Goal: Task Accomplishment & Management: Complete application form

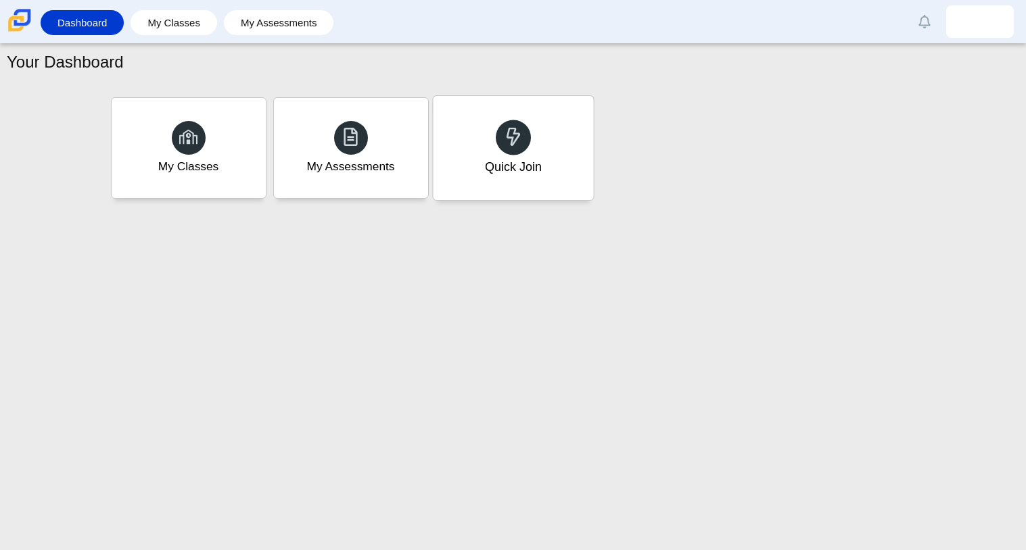
click at [479, 149] on div "Quick Join" at bounding box center [513, 148] width 160 height 104
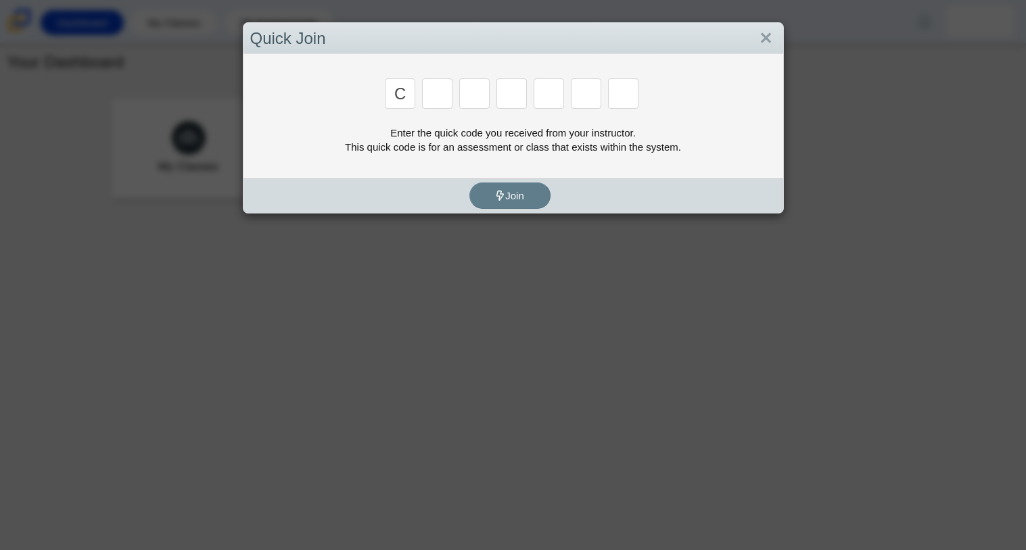
type input "c"
type input "x"
type input "h"
type input "9"
type input "m"
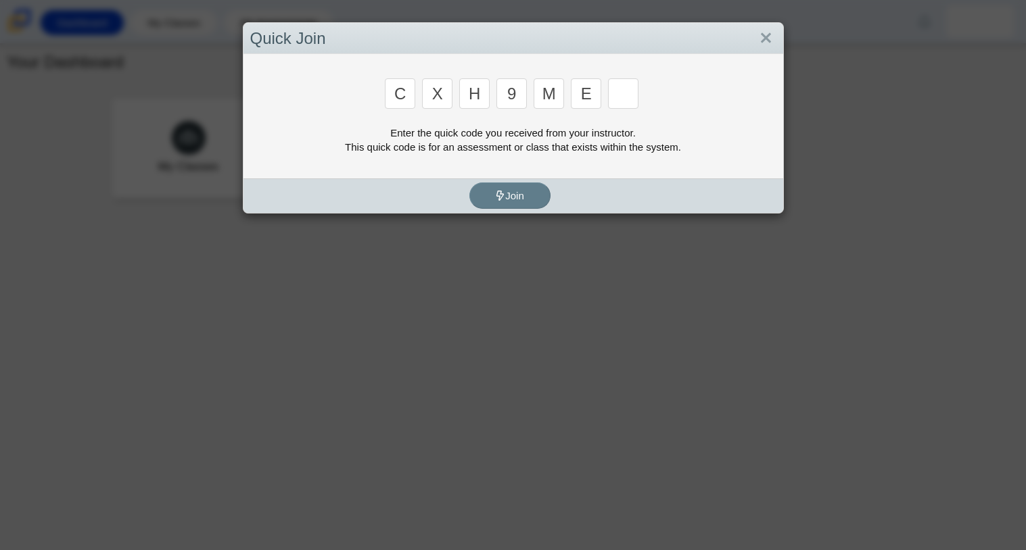
type input "e"
type input "2"
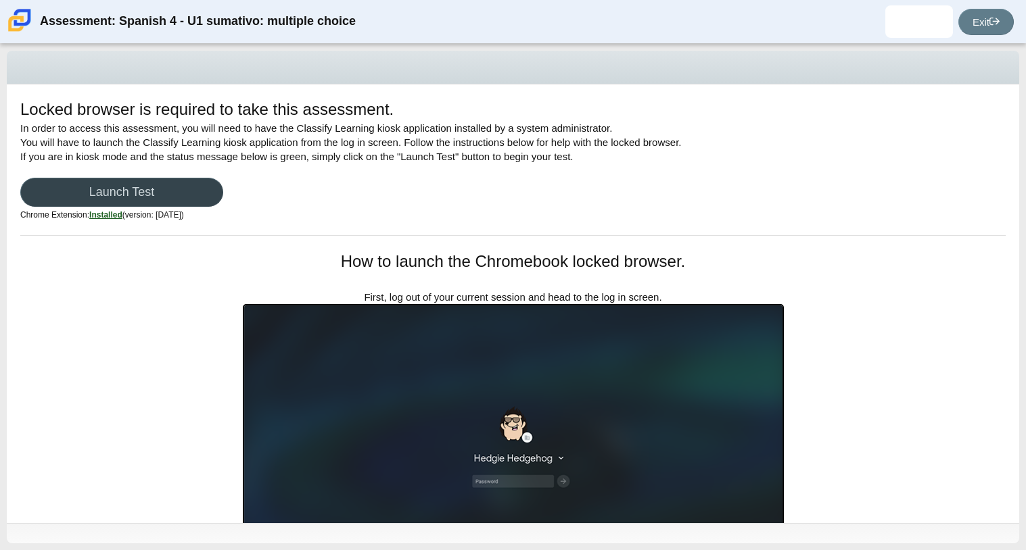
click at [203, 194] on link "Launch Test" at bounding box center [121, 192] width 203 height 29
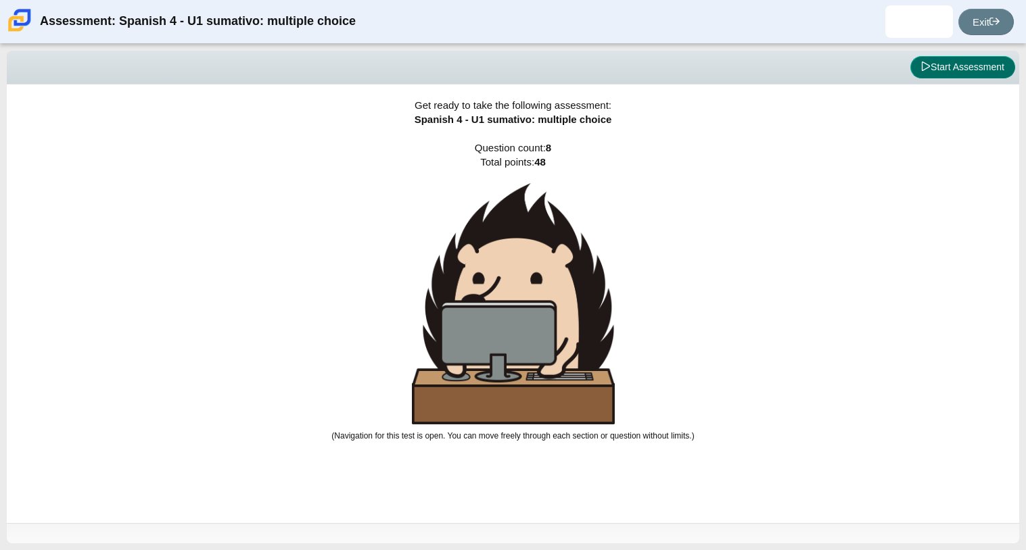
click at [936, 66] on button "Start Assessment" at bounding box center [962, 67] width 105 height 23
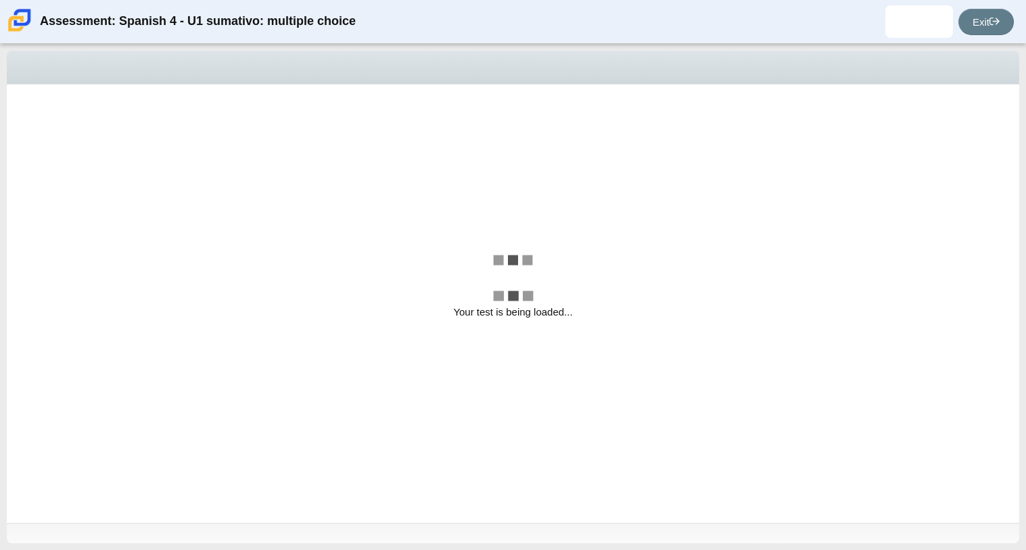
select select "a41de488-02ac-4dd5-a09b-0381ab625a77"
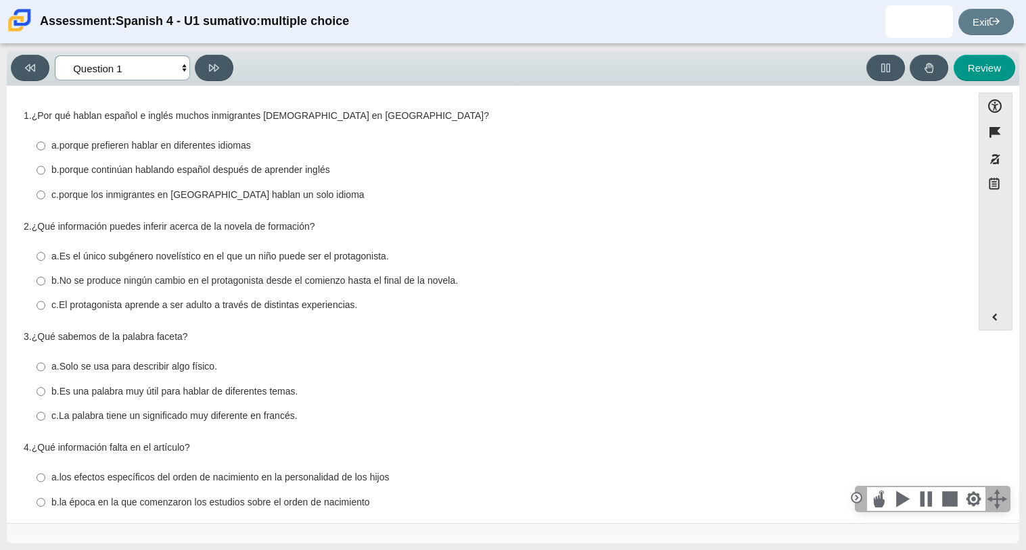
click at [157, 68] on select "Comprensión auditiva Question 1 Question 2 Question 3 Comprensión de lectura Qu…" at bounding box center [122, 67] width 135 height 25
click at [364, 118] on thspan "¿Por qué hablan español e inglés muchos inmigrantes [DEMOGRAPHIC_DATA] en [GEOG…" at bounding box center [260, 116] width 457 height 12
click at [190, 174] on thspan "porque continúan hablando español después de aprender inglés" at bounding box center [194, 170] width 270 height 12
click at [45, 174] on input "b. porque continúan hablando español después de aprender inglés b. porque conti…" at bounding box center [41, 170] width 9 height 24
radio input "true"
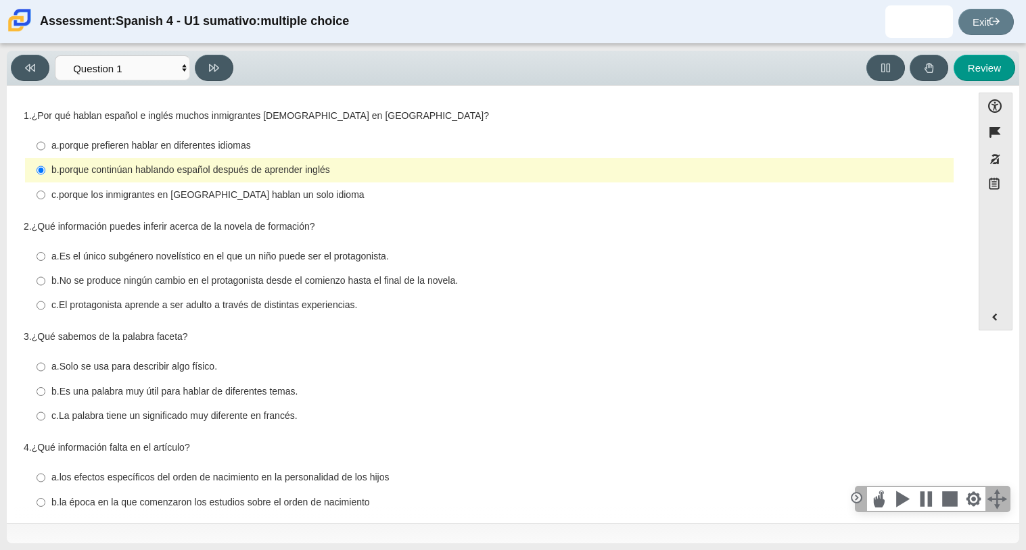
click at [168, 298] on label "c. El protagonista aprende a ser adulto a través de distintas experiencias. c. …" at bounding box center [490, 305] width 926 height 24
click at [45, 298] on input "c. El protagonista aprende a ser adulto a través de distintas experiencias. c. …" at bounding box center [41, 305] width 9 height 24
radio input "true"
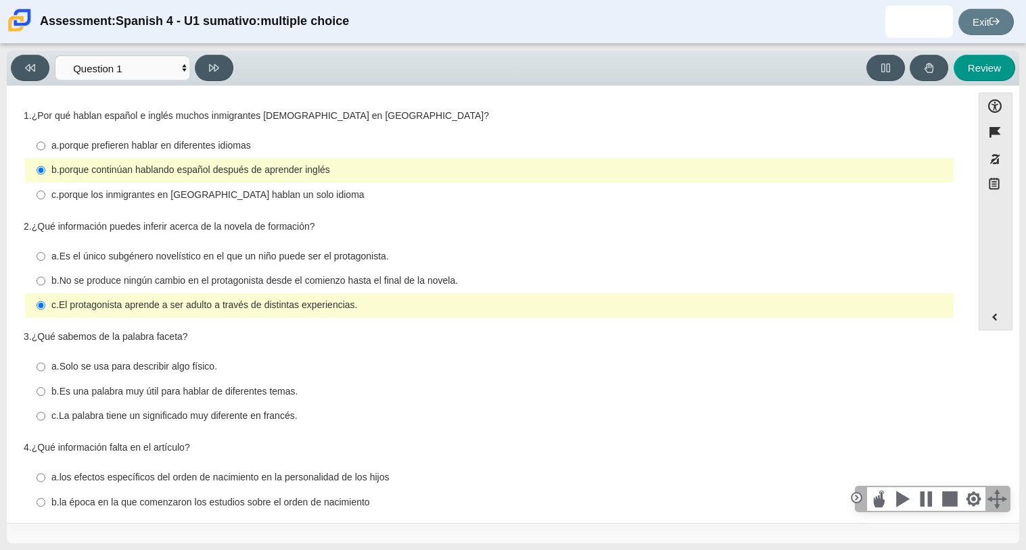
click at [146, 367] on thspan "Solo se usa para describir algo físico." at bounding box center [138, 366] width 158 height 12
click at [45, 367] on input "a. Solo se usa para describir algo físico. a. Solo se usa para describir algo f…" at bounding box center [41, 367] width 9 height 24
radio input "true"
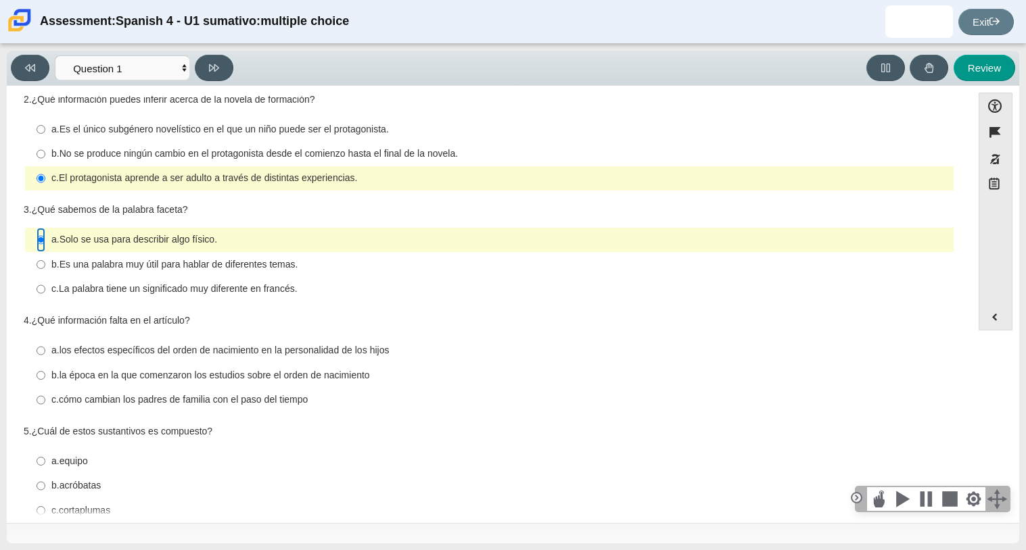
scroll to position [128, 0]
click at [146, 367] on label "b. la época en la que comenzaron los estudios sobre el [MEDICAL_DATA] b. la épo…" at bounding box center [490, 374] width 926 height 24
click at [45, 367] on input "b. la época en la que comenzaron los estudios sobre el [MEDICAL_DATA] b. la épo…" at bounding box center [41, 374] width 9 height 24
radio input "true"
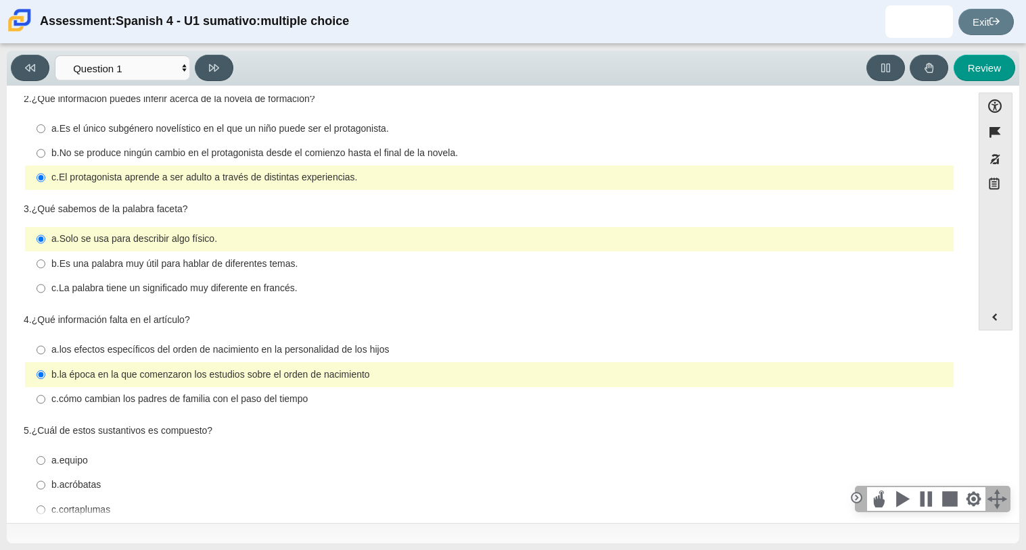
click at [128, 366] on label "b. la época en la que comenzaron los estudios sobre el [MEDICAL_DATA] b. la épo…" at bounding box center [490, 374] width 926 height 24
click at [45, 366] on input "b. la época en la que comenzaron los estudios sobre el [MEDICAL_DATA] b. la épo…" at bounding box center [41, 374] width 9 height 24
click at [222, 398] on thspan "cómo cambian los padres de familia con el paso del tiempo" at bounding box center [183, 399] width 249 height 12
click at [45, 398] on input "c. cómo cambian los padres de familia con el paso del tiempo c. cómo cambian lo…" at bounding box center [41, 399] width 9 height 24
radio input "true"
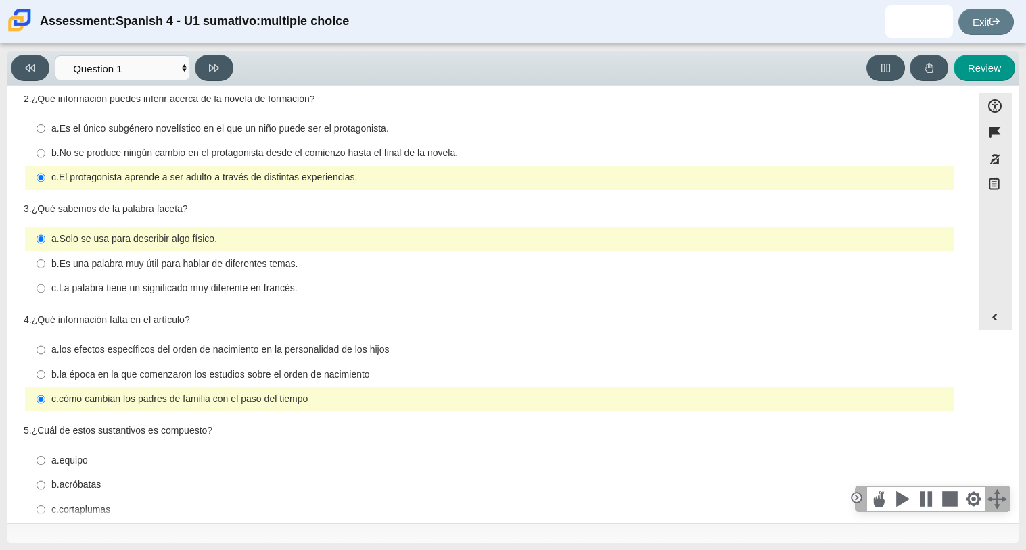
click at [232, 357] on label "a. los efectos específicos del orden de nacimiento en la personalidad de los hi…" at bounding box center [490, 350] width 926 height 24
click at [45, 357] on input "a. los efectos específicos del orden de nacimiento en la personalidad de los hi…" at bounding box center [41, 350] width 9 height 24
radio input "true"
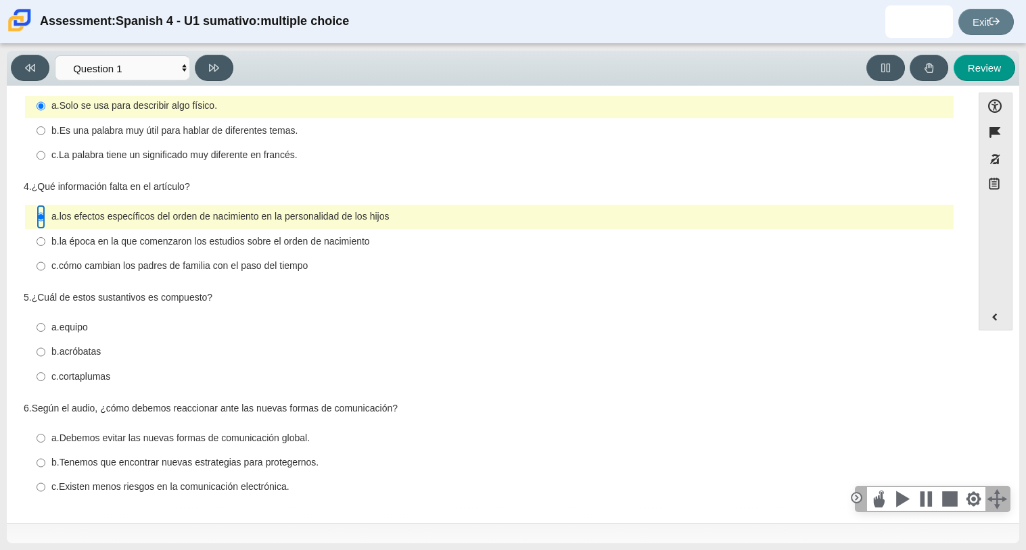
scroll to position [263, 0]
click at [89, 373] on thspan "cortaplumas" at bounding box center [84, 375] width 51 height 12
click at [45, 373] on input "c. cortaplumas c. cortaplumas" at bounding box center [41, 375] width 9 height 24
radio input "true"
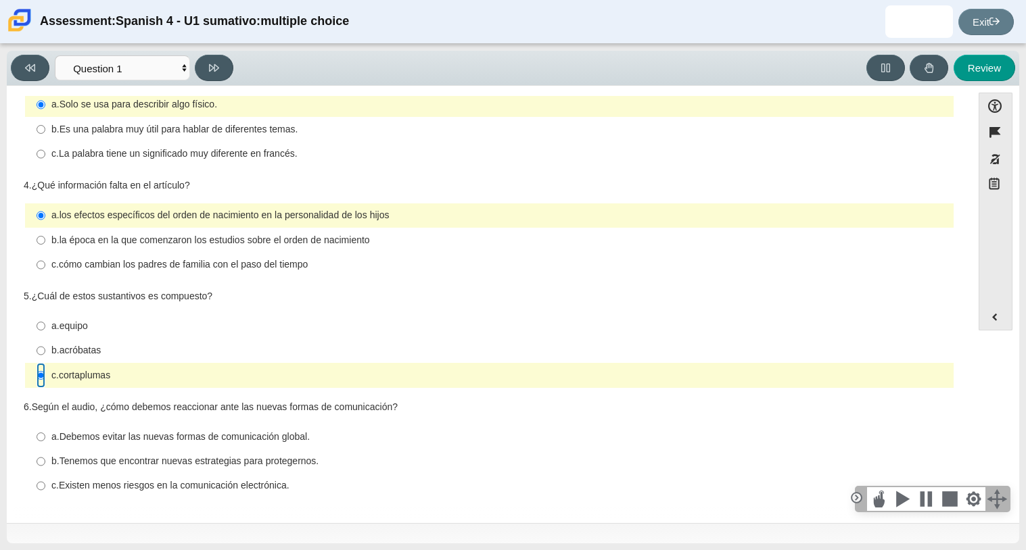
scroll to position [264, 0]
click at [56, 470] on label "b. Tenemos que encontrar nuevas estrategias para protegernos. b. Tenemos que en…" at bounding box center [490, 462] width 926 height 24
click at [45, 470] on input "b. Tenemos que encontrar nuevas estrategias para protegernos. b. Tenemos que en…" at bounding box center [41, 462] width 9 height 24
radio input "true"
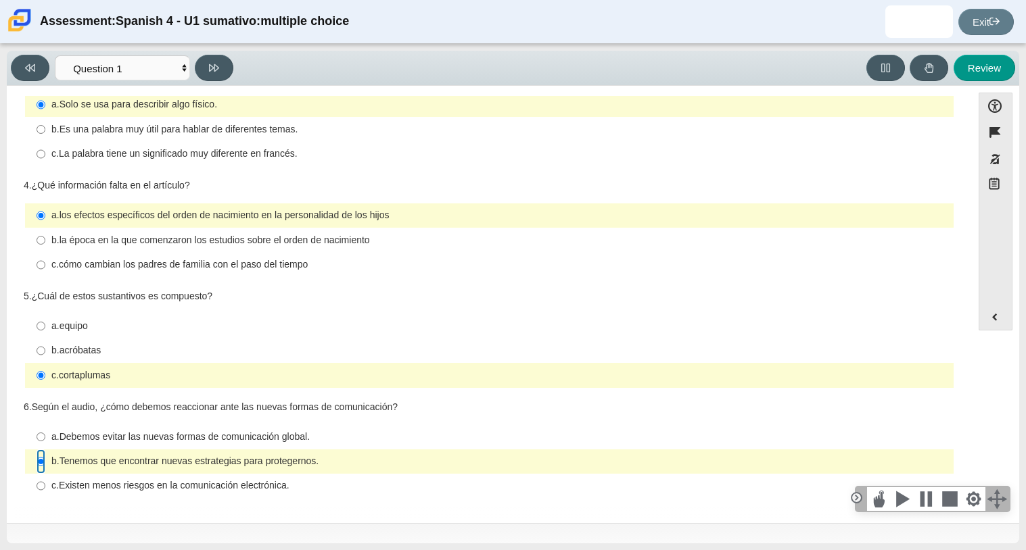
scroll to position [0, 0]
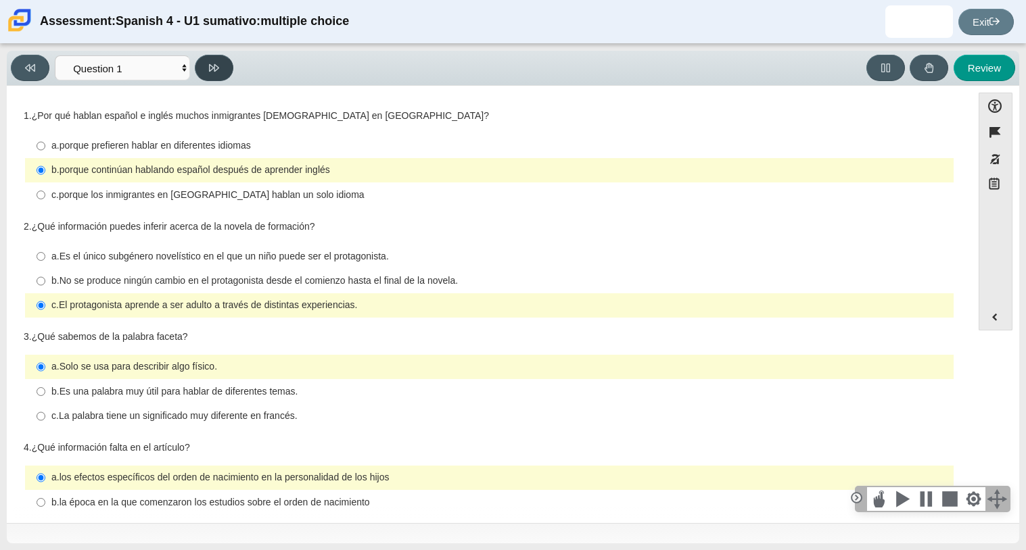
click at [229, 61] on button at bounding box center [214, 68] width 39 height 26
select select "f076714a-6747-478e-936f-d582d2f603d1"
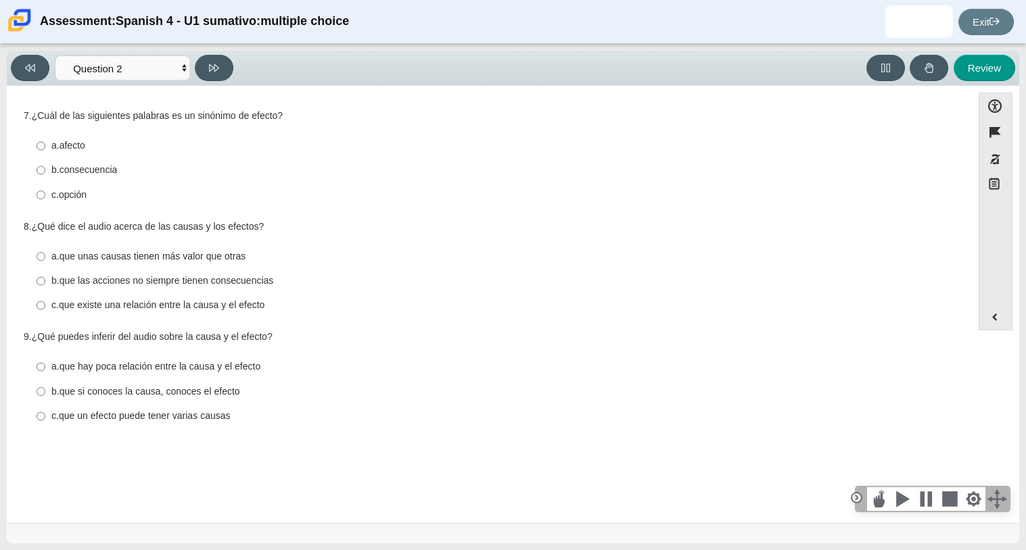
click at [68, 283] on thspan "que las acciones no siempre tienen consecuencias" at bounding box center [166, 280] width 214 height 12
click at [45, 283] on input "b. que las acciones no siempre tienen consecuencias b. que las acciones no siem…" at bounding box center [41, 281] width 9 height 24
radio input "true"
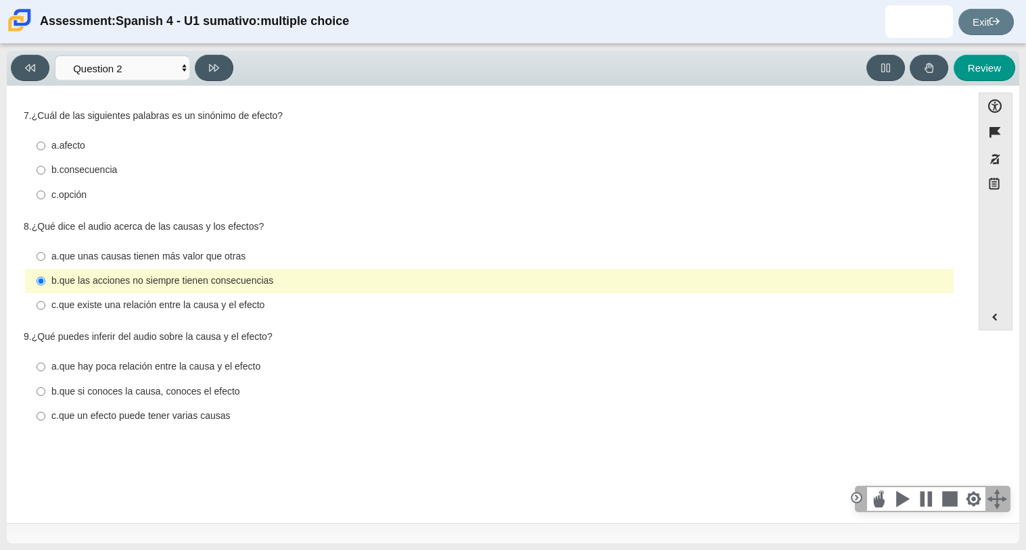
click at [66, 416] on thspan "que un efecto puede tener varias causas" at bounding box center [145, 416] width 172 height 12
click at [45, 416] on input "c. que un efecto puede tener varias causas c. que un efecto puede tener varias …" at bounding box center [41, 416] width 9 height 24
radio input "true"
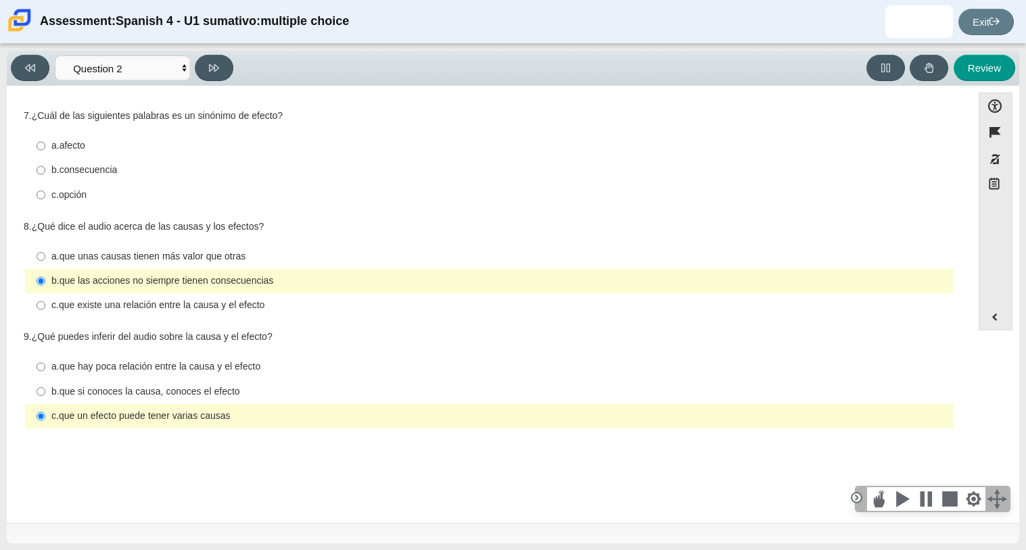
click at [59, 199] on thspan "opción" at bounding box center [73, 195] width 28 height 12
click at [45, 199] on input "c. opción c. opción" at bounding box center [41, 195] width 9 height 24
radio input "true"
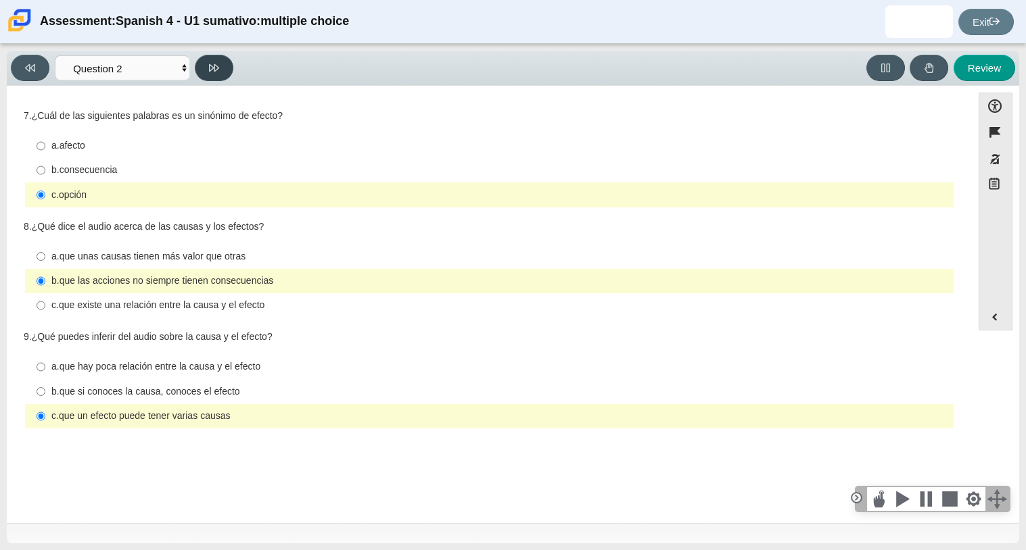
click at [218, 58] on button at bounding box center [214, 68] width 39 height 26
select select "955d698b-f94a-4dc0-b255-03112f50ff9e"
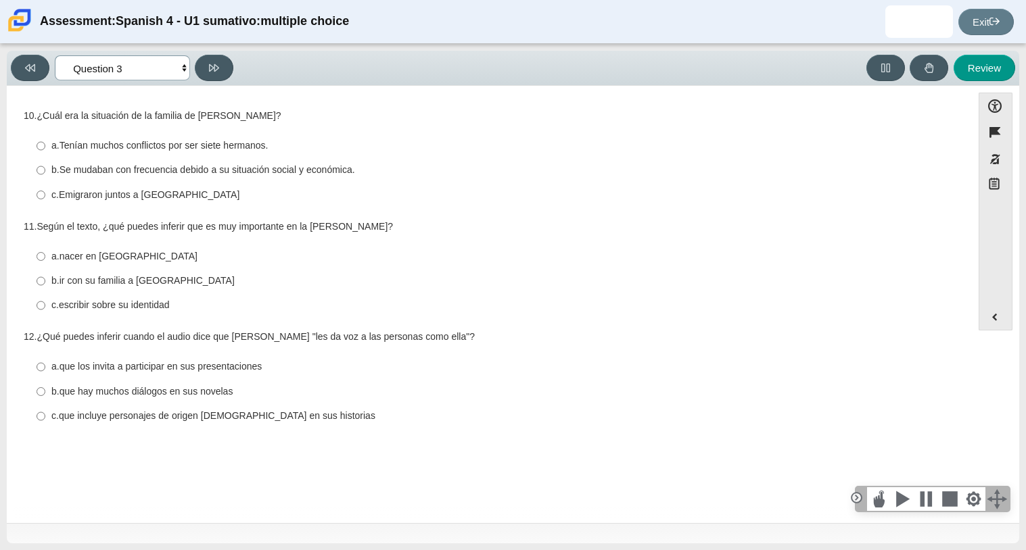
click at [163, 63] on select "Comprensión auditiva Question 1 Question 2 Question 3 Comprensión de lectura Qu…" at bounding box center [122, 67] width 135 height 25
click at [163, 64] on select "Comprensión auditiva Question 1 Question 2 Question 3 Comprensión de lectura Qu…" at bounding box center [122, 67] width 135 height 25
click at [293, 169] on thspan "Se mudaban con frecuencia debido a su situación social y económica." at bounding box center [206, 170] width 295 height 12
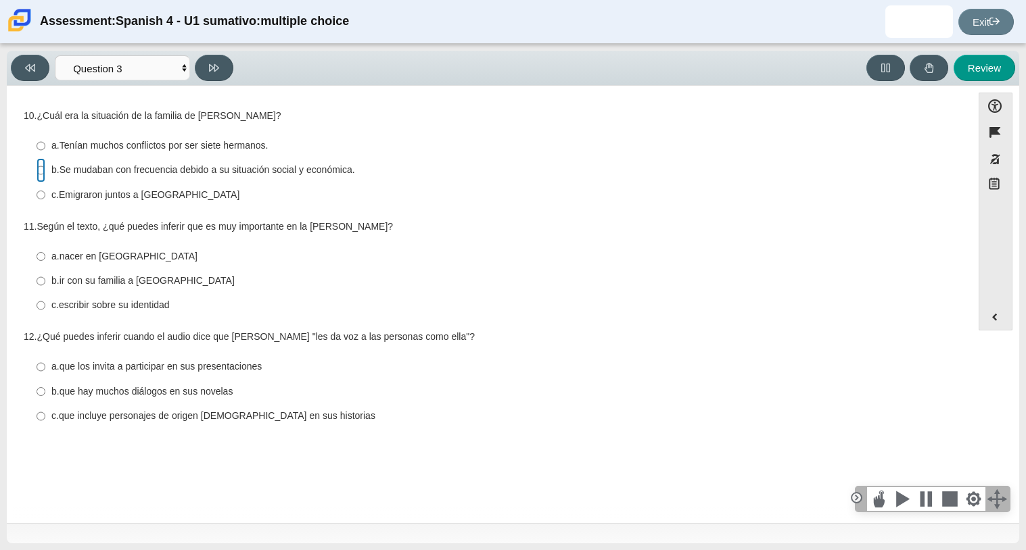
click at [45, 169] on input "b. Se mudaban con frecuencia debido a su situación social y económica. b. Se mu…" at bounding box center [41, 170] width 9 height 24
radio input "true"
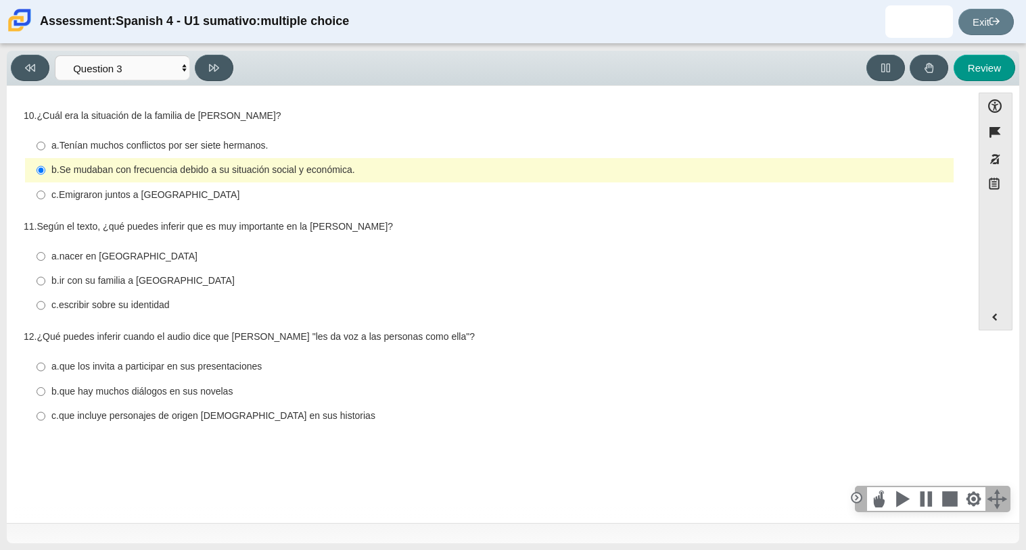
click at [116, 310] on thspan "escribir sobre su identidad" at bounding box center [114, 305] width 111 height 12
click at [45, 310] on input "c. escribir sobre su identidad c. escribir sobre su identidad" at bounding box center [41, 305] width 9 height 24
radio input "true"
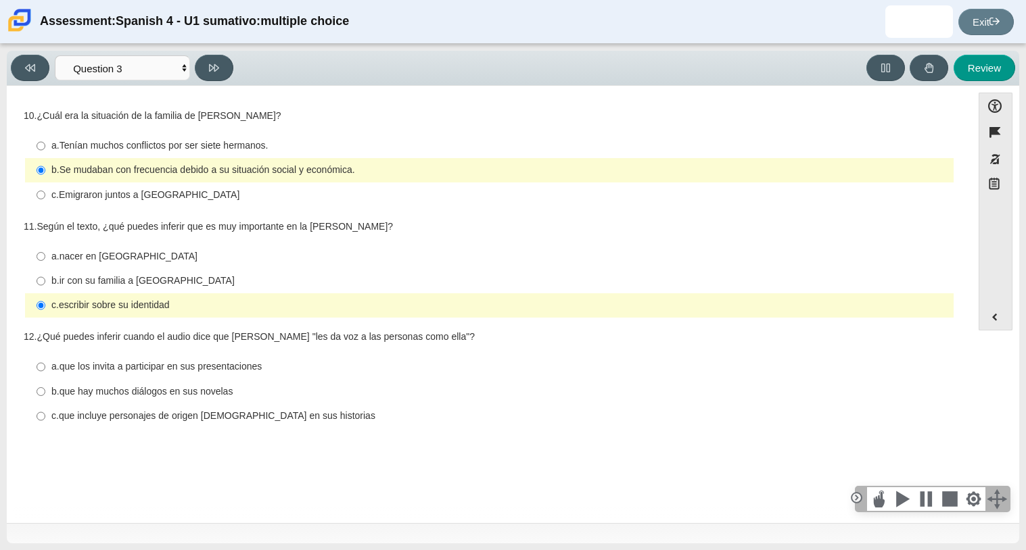
click at [154, 395] on thspan "que hay muchos diálogos en sus novelas" at bounding box center [146, 391] width 174 height 12
click at [45, 395] on input "b. que hay muchos diálogos en sus novelas b. que hay muchos diálogos en sus nov…" at bounding box center [41, 391] width 9 height 24
radio input "true"
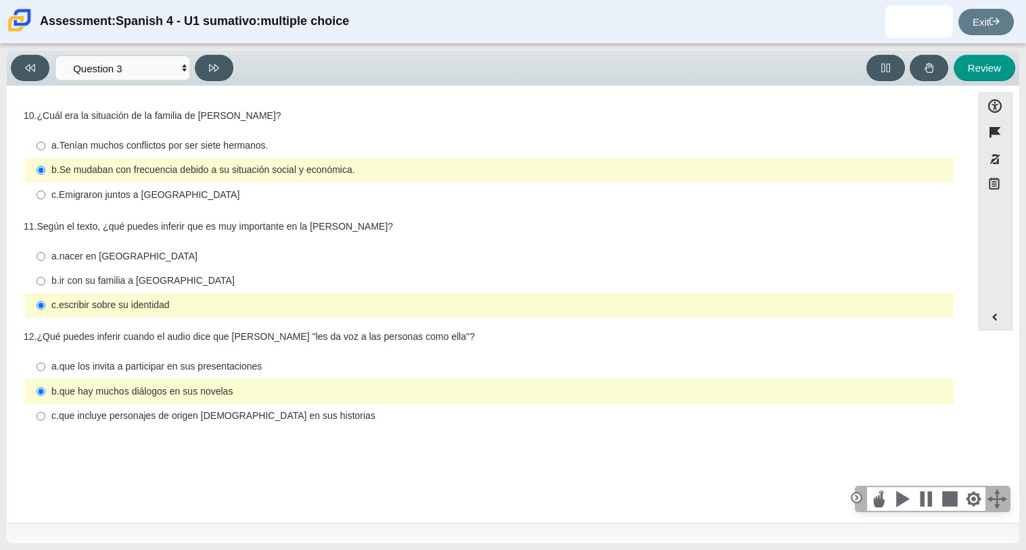
click at [155, 420] on thspan "que incluye personajes de origen [DEMOGRAPHIC_DATA] en sus historias" at bounding box center [217, 416] width 316 height 12
click at [45, 420] on input "c. que incluye personajes de origen [DEMOGRAPHIC_DATA] en sus historias c. que …" at bounding box center [41, 416] width 9 height 24
radio input "true"
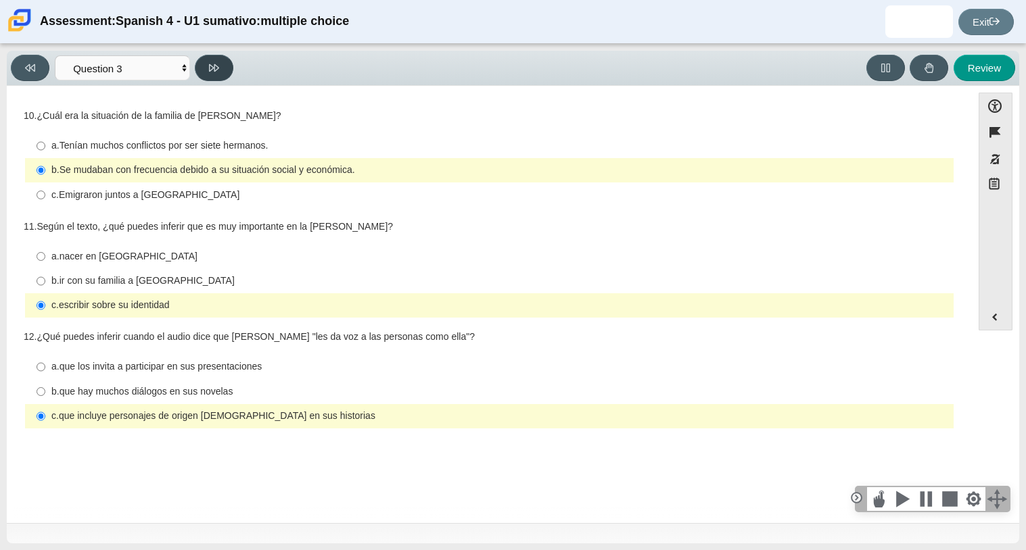
click at [224, 68] on button at bounding box center [214, 68] width 39 height 26
select select "390cf710-00ed-41bc-9fa6-d48920198324"
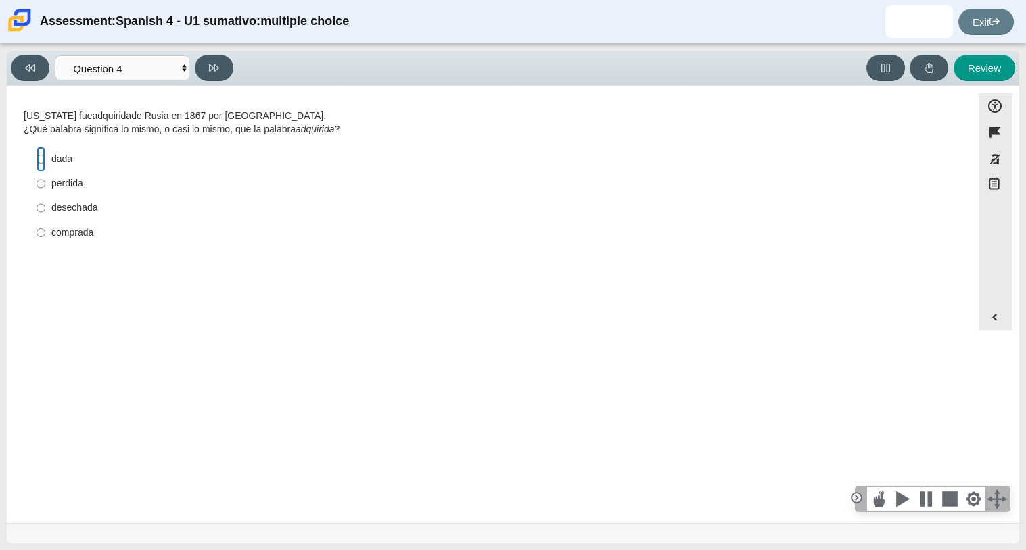
click at [44, 162] on input "dada dada" at bounding box center [41, 159] width 9 height 24
radio input "true"
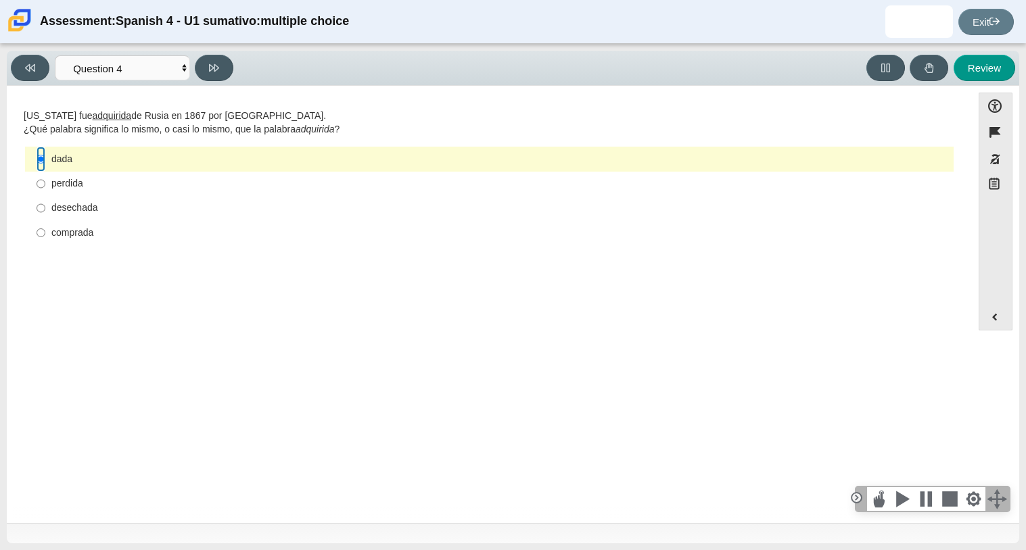
click at [44, 162] on input "dada dada" at bounding box center [41, 159] width 9 height 24
click at [225, 79] on button at bounding box center [214, 68] width 39 height 26
select select "de5bc71e-117a-4bdd-886d-d95d03d193af"
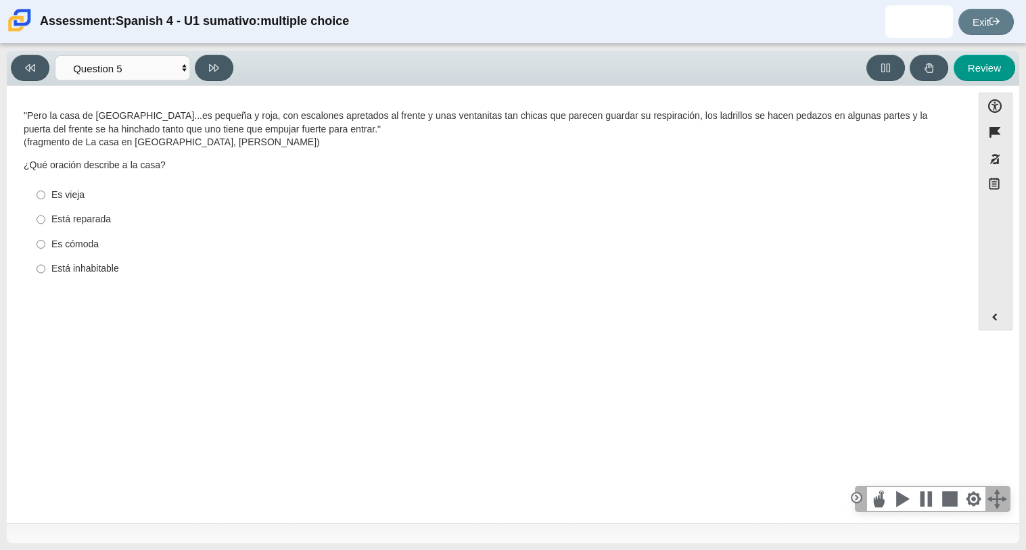
click at [87, 193] on div "Es vieja" at bounding box center [499, 196] width 896 height 14
click at [45, 193] on input "Es vieja Es vieja" at bounding box center [41, 195] width 9 height 24
radio input "true"
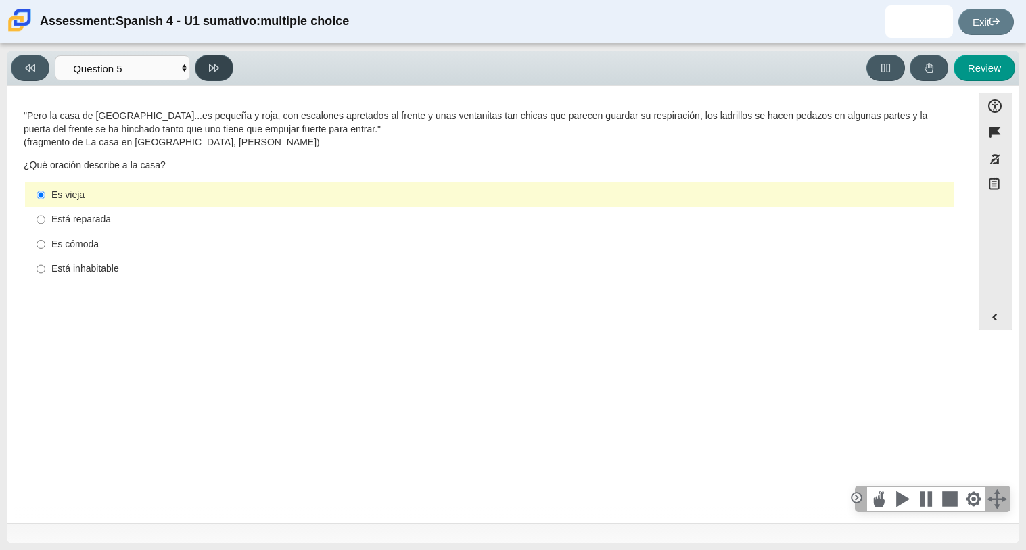
click at [226, 70] on button at bounding box center [214, 68] width 39 height 26
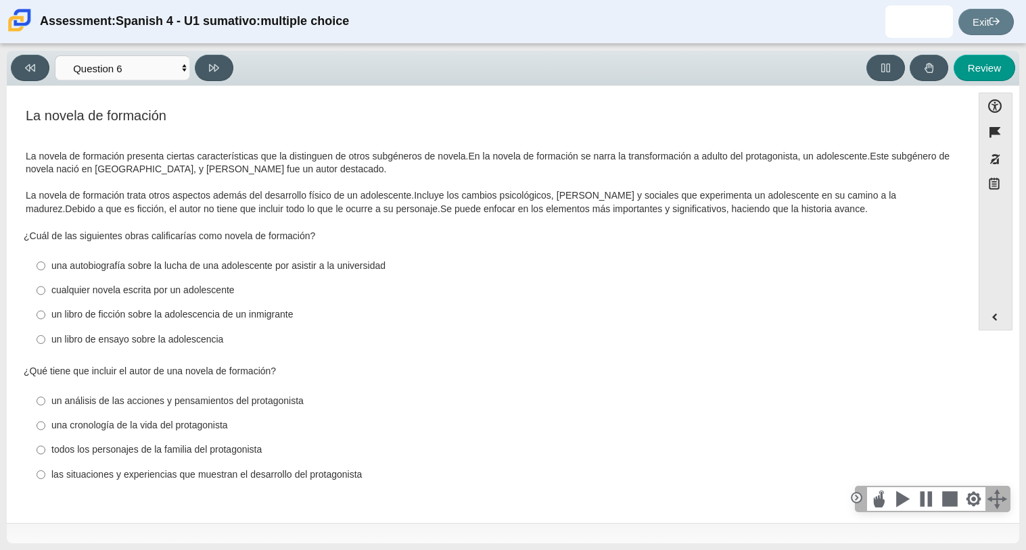
click at [89, 83] on div "Viewing Question 6 of 8 in Pacing Mode Comprensión auditiva Question 1 Question…" at bounding box center [513, 68] width 1012 height 35
click at [85, 77] on select "Comprensión auditiva Question 1 Question 2 Question 3 Comprensión de lectura Qu…" at bounding box center [122, 67] width 135 height 25
click at [55, 55] on select "Comprensión auditiva Question 1 Question 2 Question 3 Comprensión de lectura Qu…" at bounding box center [122, 67] width 135 height 25
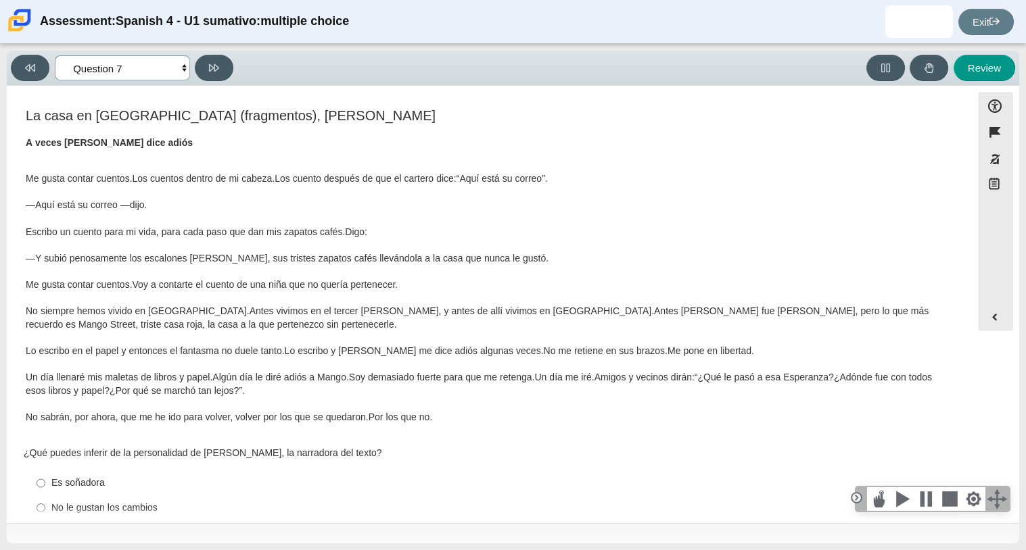
click at [147, 68] on select "Comprensión auditiva Question 1 Question 2 Question 3 Comprensión de lectura Qu…" at bounding box center [122, 67] width 135 height 25
click at [55, 55] on select "Comprensión auditiva Question 1 Question 2 Question 3 Comprensión de lectura Qu…" at bounding box center [122, 67] width 135 height 25
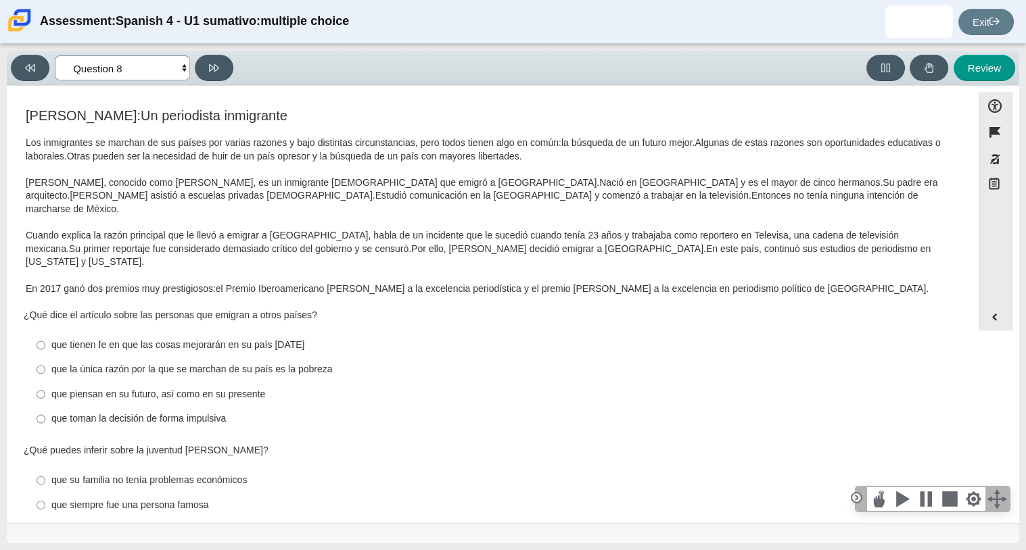
click at [124, 59] on select "Comprensión auditiva Question 1 Question 2 Question 3 Comprensión de lectura Qu…" at bounding box center [122, 67] width 135 height 25
select select "ad9780d8-5edb-414e-87ea-0bcd5a75287a"
click at [55, 55] on select "Comprensión auditiva Question 1 Question 2 Question 3 Comprensión de lectura Qu…" at bounding box center [122, 67] width 135 height 25
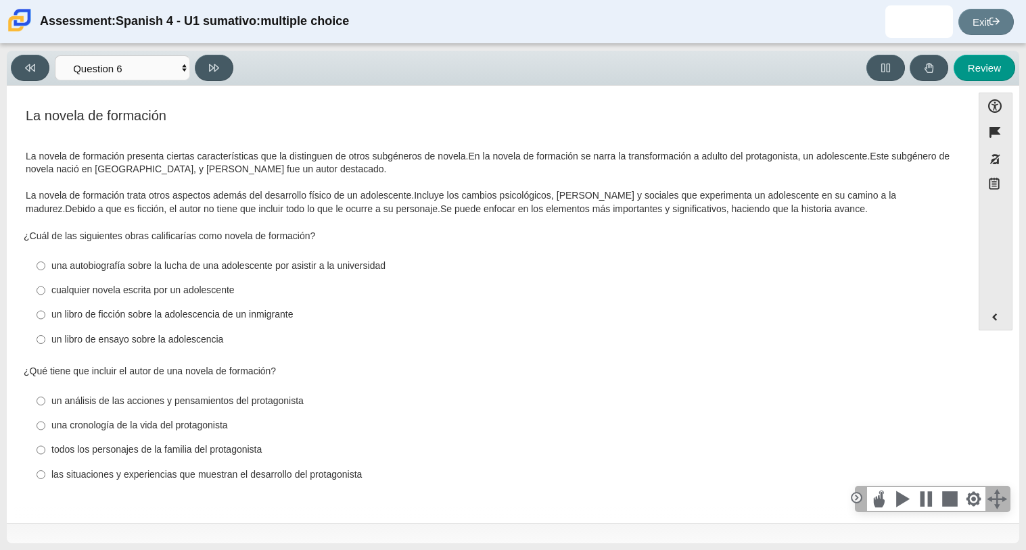
click at [149, 475] on div "las situaciones y experiencias que muestran el desarrollo del protagonista" at bounding box center [499, 476] width 896 height 14
click at [45, 475] on input "las situaciones y experiencias que muestran el desarrollo del protagonista las …" at bounding box center [41, 474] width 9 height 24
radio input "true"
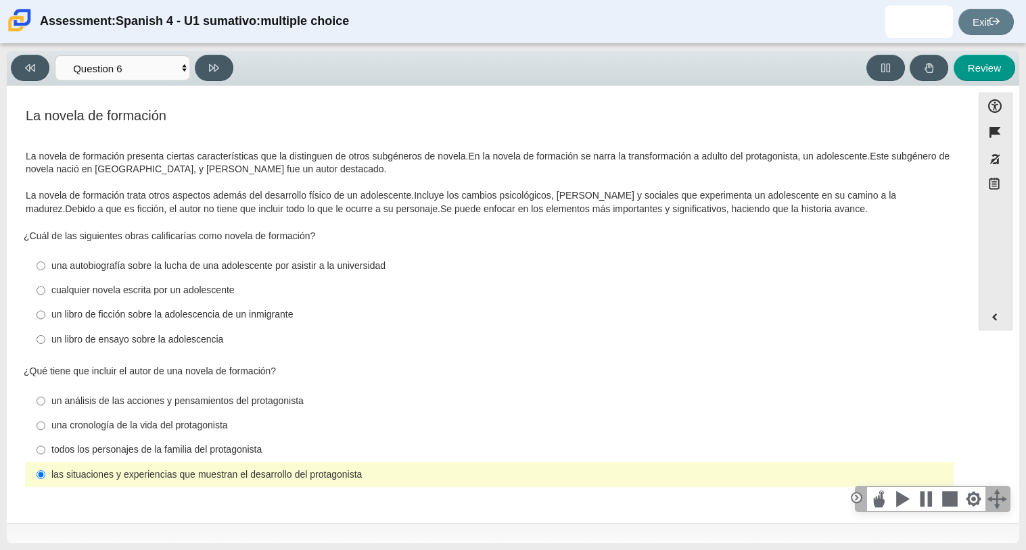
click at [168, 272] on label "una autobiografía sobre la lucha de una adolescente por asistir a la universida…" at bounding box center [490, 266] width 926 height 24
click at [45, 272] on input "una autobiografía sobre la lucha de una adolescente por asistir a la universida…" at bounding box center [41, 266] width 9 height 24
radio input "true"
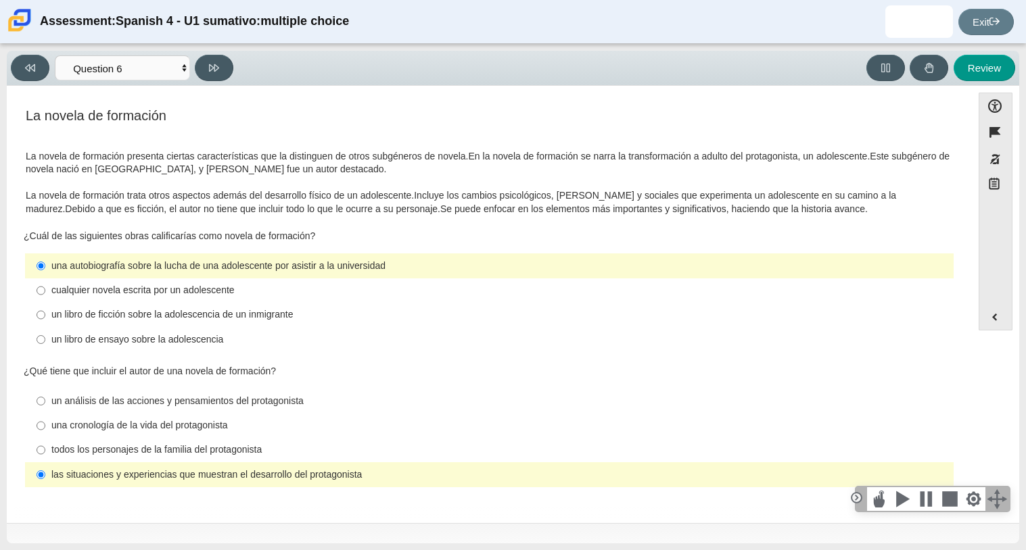
click at [229, 55] on div "Viewing Question 6 of 8 in Pacing Mode Comprensión auditiva Question 1 Question…" at bounding box center [125, 68] width 228 height 26
click at [215, 73] on button at bounding box center [214, 68] width 39 height 26
select select "6168cc92-63b6-45d3-a929-0b9cba560165"
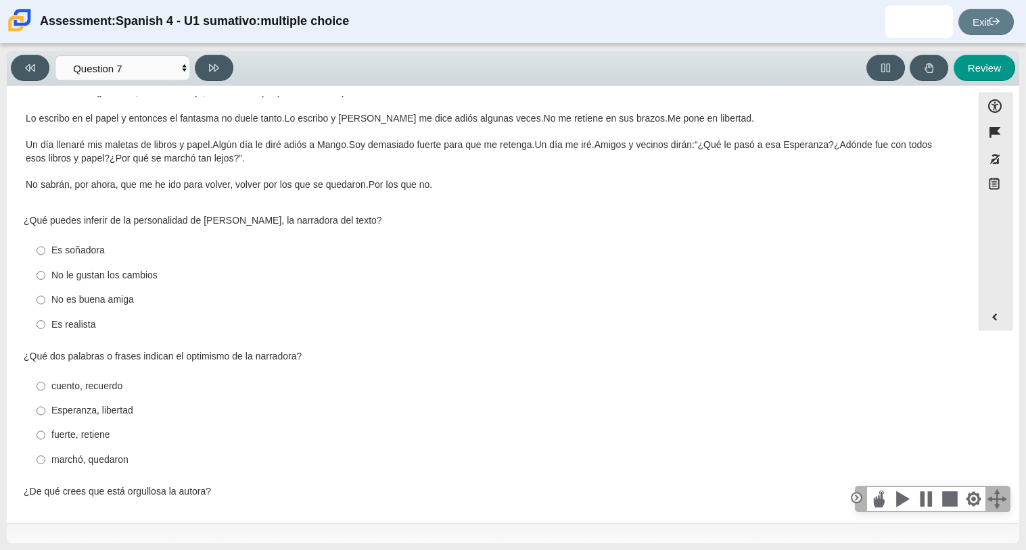
scroll to position [233, 0]
click at [124, 248] on div "Es soñadora" at bounding box center [499, 250] width 896 height 14
click at [45, 248] on input "Es soñadora Es soñadora" at bounding box center [41, 250] width 9 height 24
radio input "true"
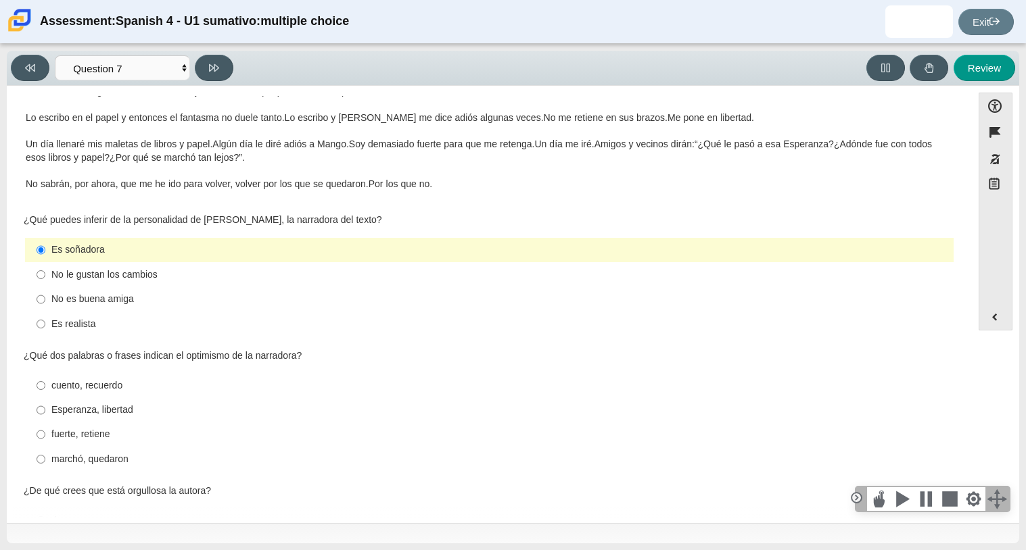
click at [97, 410] on div "Esperanza, libertad" at bounding box center [499, 411] width 896 height 14
click at [45, 410] on input "Esperanza, libertad Esperanza, libertad" at bounding box center [41, 410] width 9 height 24
radio input "true"
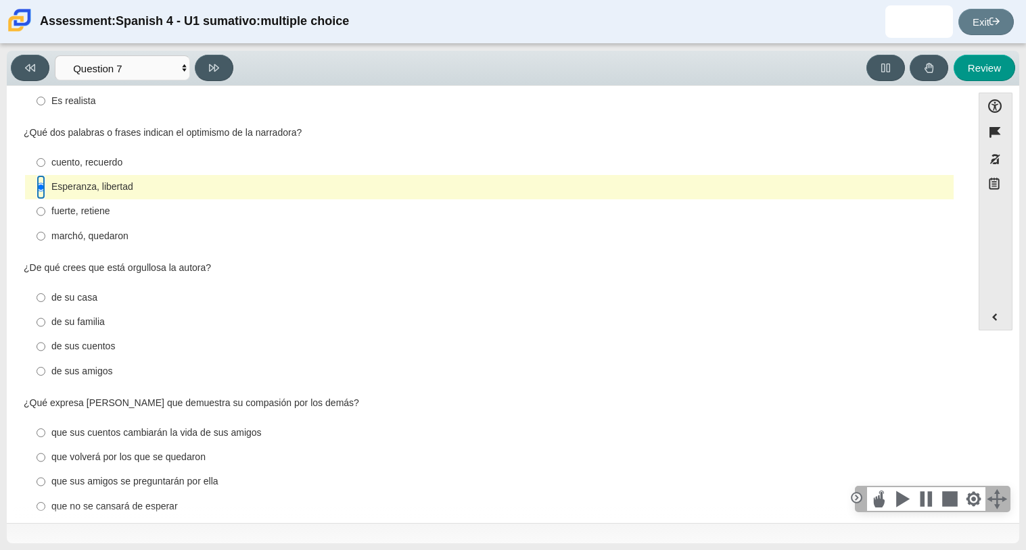
scroll to position [479, 0]
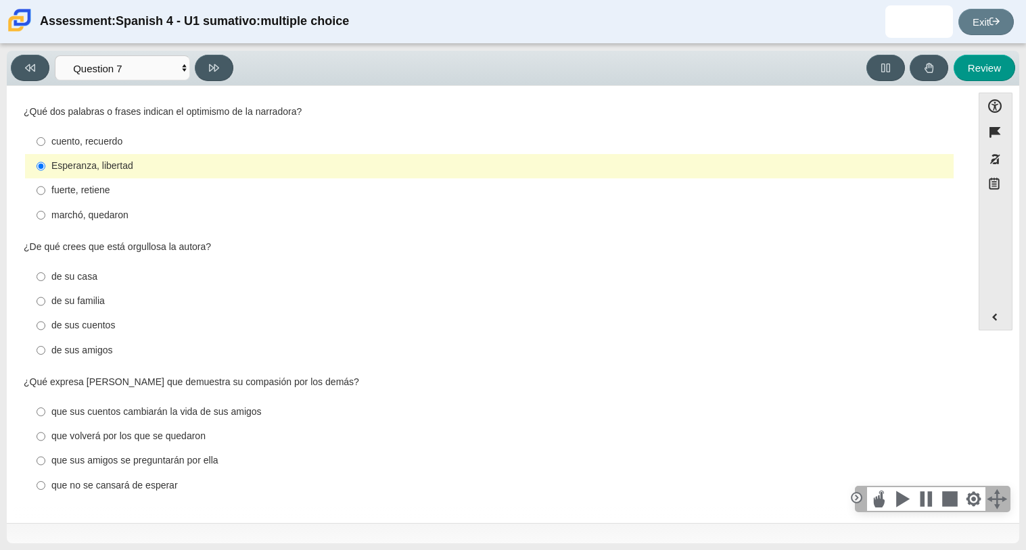
click at [135, 324] on div "de sus cuentos" at bounding box center [499, 326] width 896 height 14
click at [45, 324] on input "de sus cuentos de sus cuentos" at bounding box center [41, 326] width 9 height 24
radio input "true"
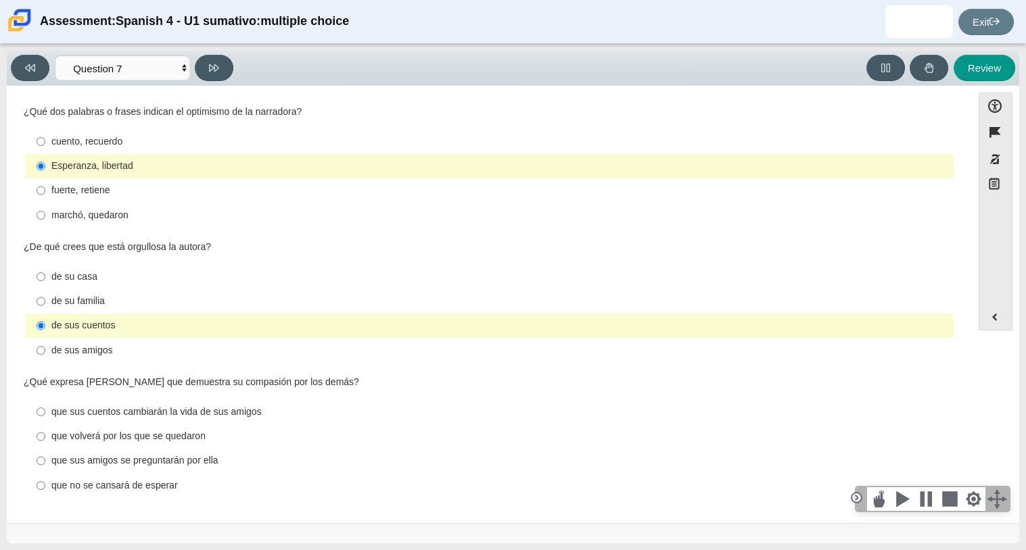
click at [206, 440] on div "que volverá por los que se quedaron" at bounding box center [499, 437] width 896 height 14
click at [45, 440] on input "que volverá por los que se quedaron que volverá por los que se quedaron" at bounding box center [41, 437] width 9 height 24
radio input "true"
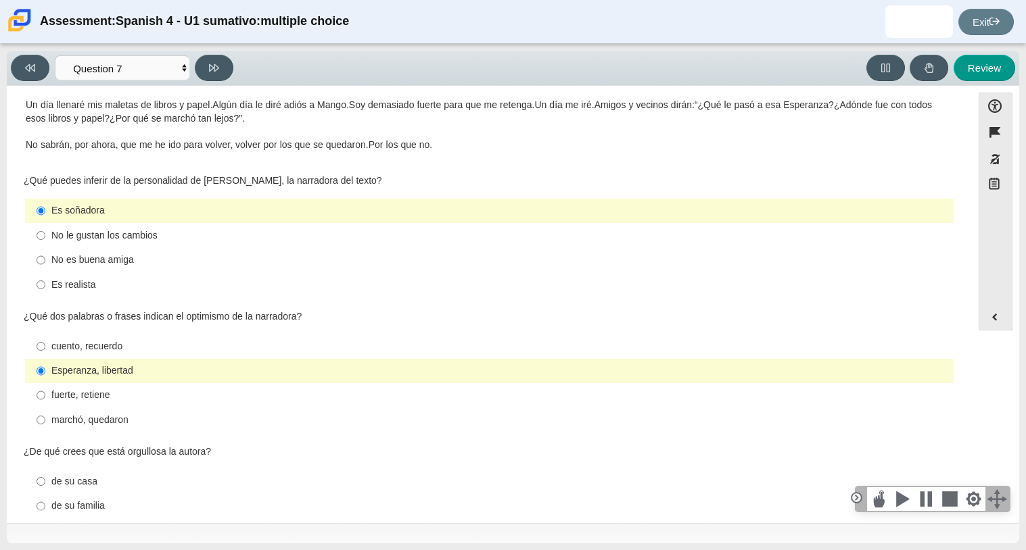
scroll to position [270, 0]
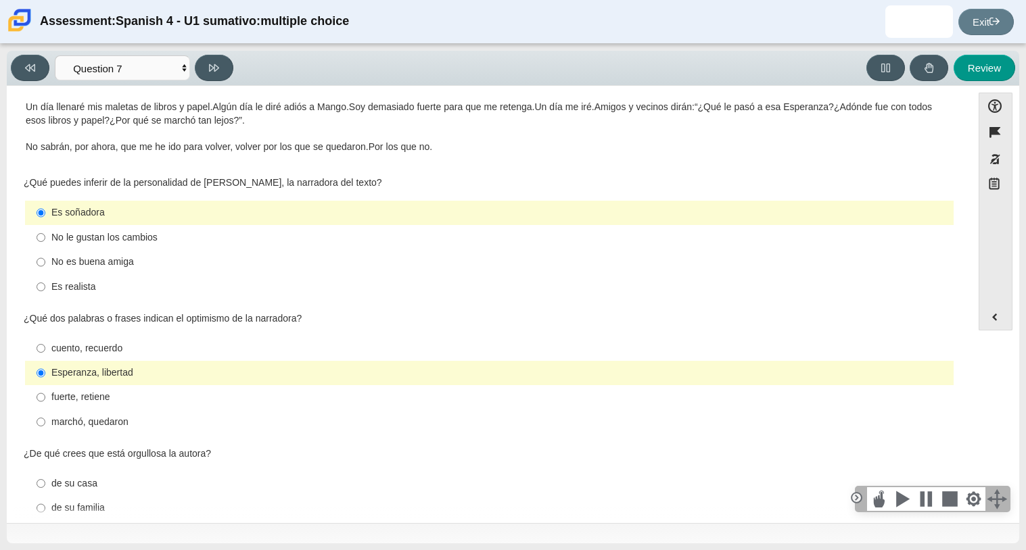
click at [53, 293] on label "Es realista Es realista" at bounding box center [490, 286] width 926 height 24
click at [45, 293] on input "Es realista Es realista" at bounding box center [41, 286] width 9 height 24
radio input "true"
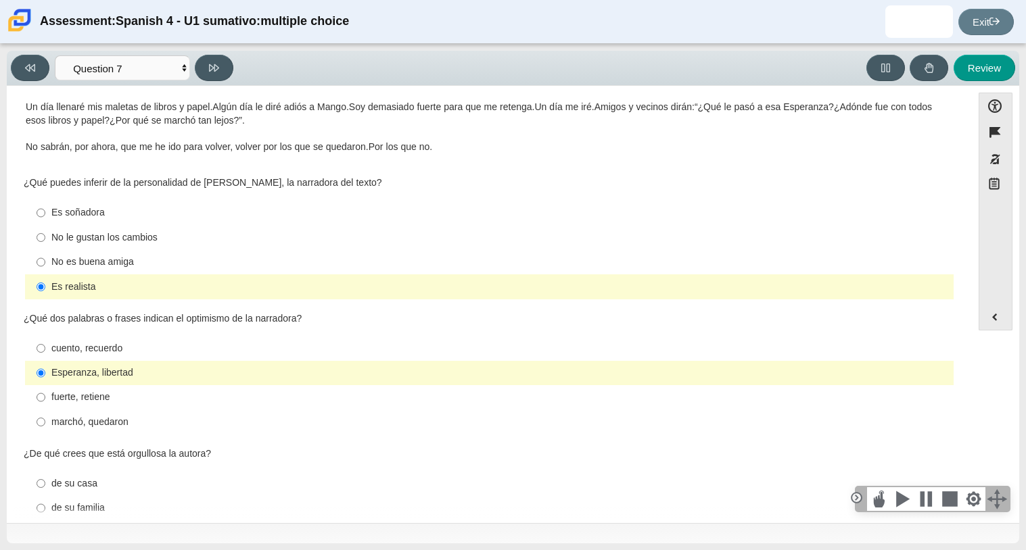
click at [3, 443] on div "Viewing Question 7 of 8 in Pacing Mode Comprensión auditiva Question 1 Question…" at bounding box center [513, 297] width 1026 height 506
click at [217, 81] on div "Viewing Question 7 of 8 in Pacing Mode Comprensión auditiva Question 1 Question…" at bounding box center [513, 68] width 1012 height 35
click at [216, 69] on icon at bounding box center [214, 67] width 10 height 7
select select "98fe3b59-0d4b-482f-94e6-cc4dee5e60d3"
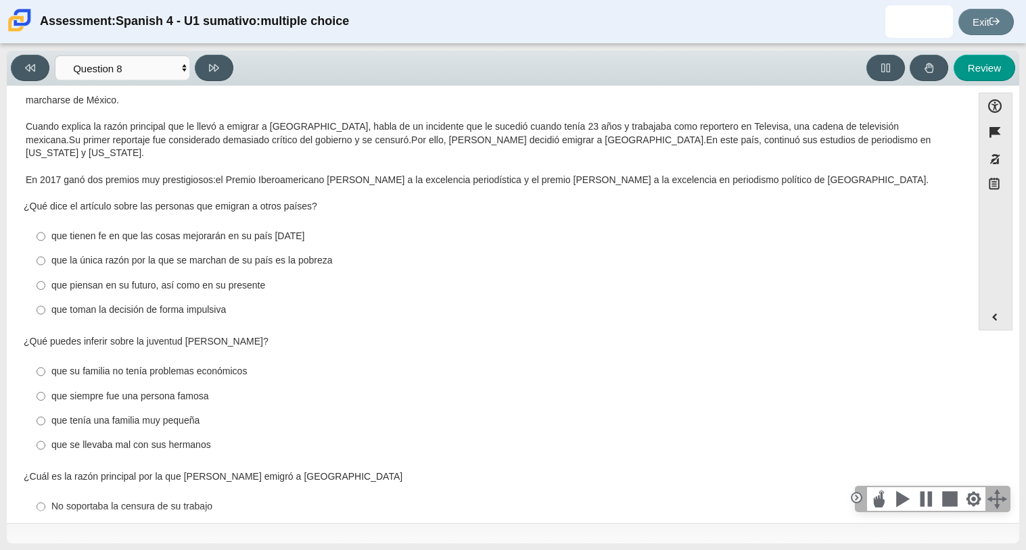
scroll to position [110, 0]
click at [241, 278] on div "que piensan en su futuro, así como en su presente" at bounding box center [499, 285] width 896 height 14
click at [45, 272] on input "que piensan en su futuro, así como en su presente que piensan en su futuro, así…" at bounding box center [41, 284] width 9 height 24
radio input "true"
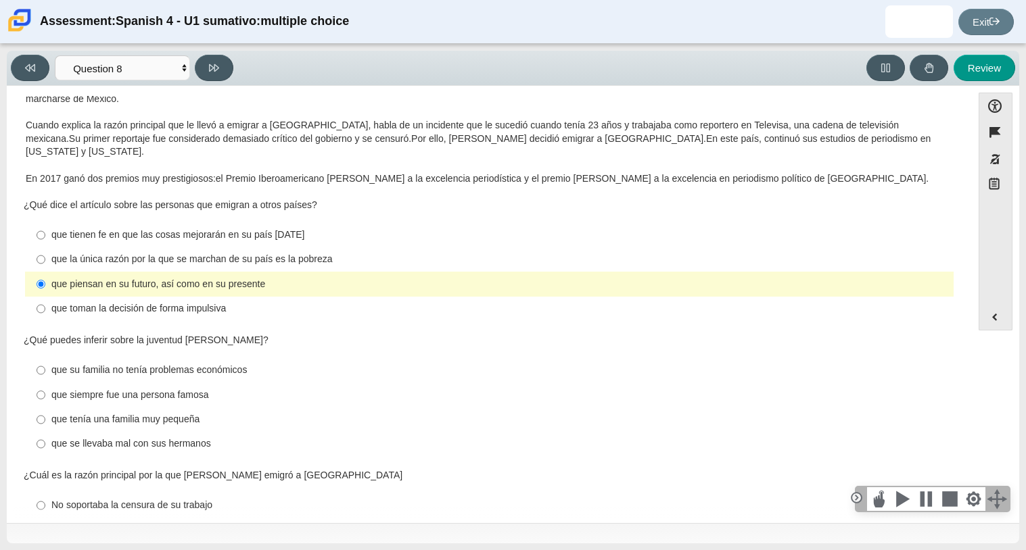
click at [224, 297] on label "que toman la decisión de forma impulsiva que toman la decisión de forma impulsi…" at bounding box center [490, 309] width 926 height 24
click at [45, 297] on input "que toman la decisión de forma impulsiva que toman la decisión de forma impulsi…" at bounding box center [41, 309] width 9 height 24
radio input "true"
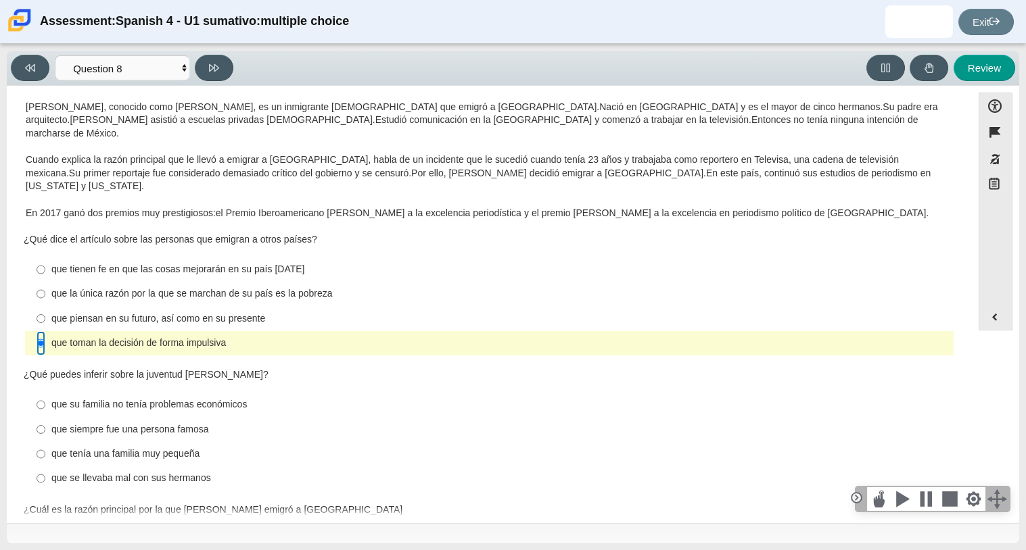
scroll to position [73, 0]
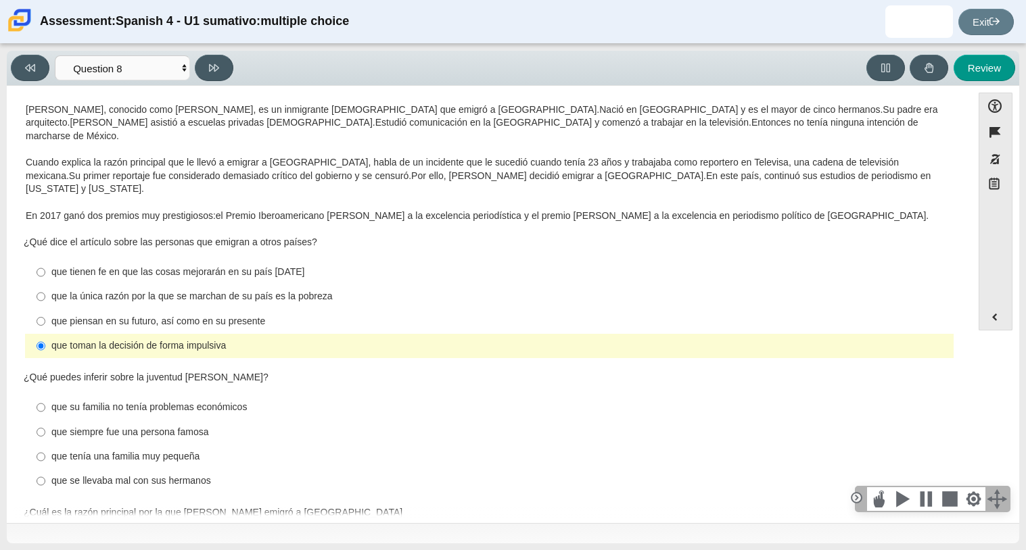
click at [181, 334] on label "que toman la decisión de forma impulsiva que toman la decisión de forma impulsi…" at bounding box center [490, 346] width 926 height 24
click at [45, 334] on input "que toman la decisión de forma impulsiva que toman la decisión de forma impulsi…" at bounding box center [41, 346] width 9 height 24
click at [183, 315] on div "que piensan en su futuro, así como en su presente" at bounding box center [499, 322] width 896 height 14
click at [45, 309] on input "que piensan en su futuro, así como en su presente que piensan en su futuro, así…" at bounding box center [41, 321] width 9 height 24
radio input "true"
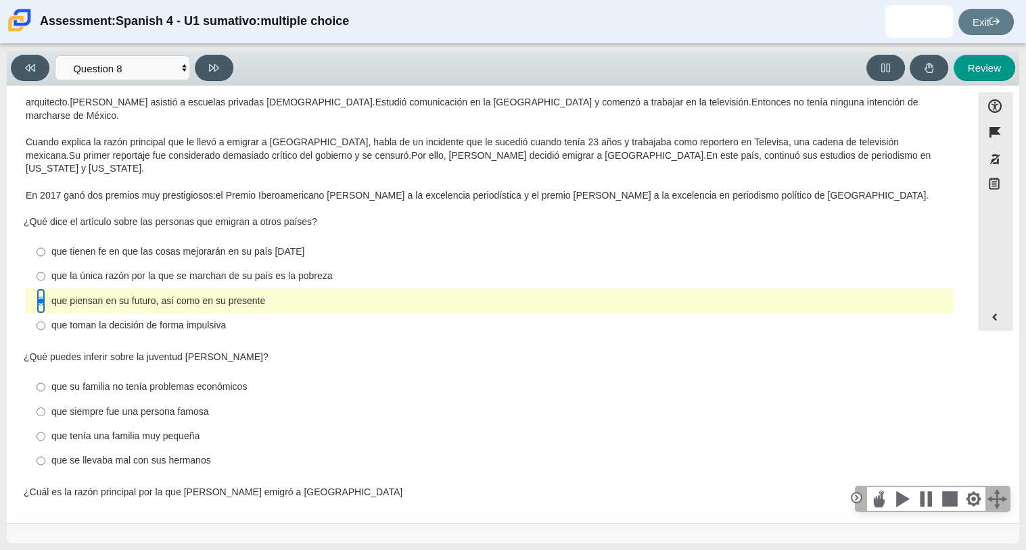
scroll to position [96, 0]
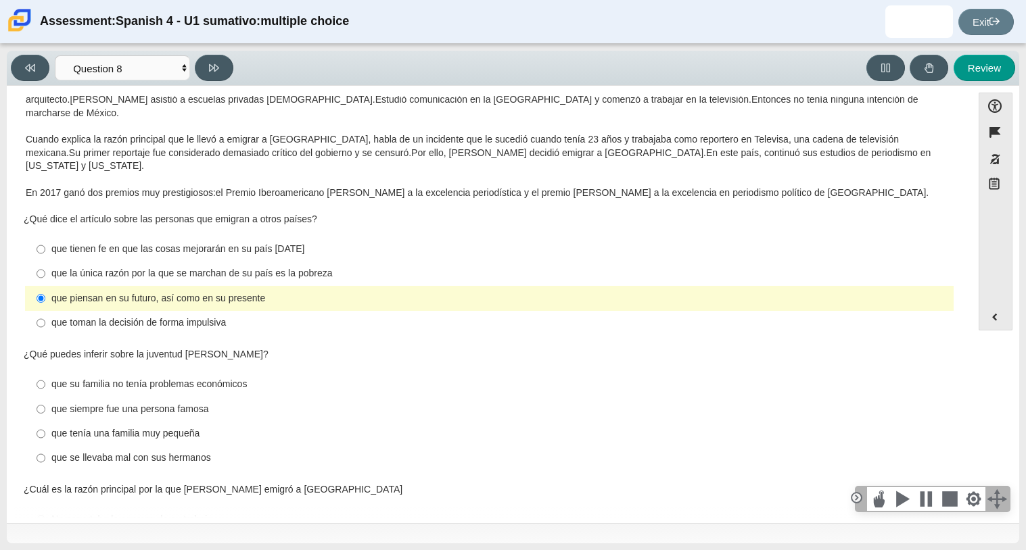
click at [178, 378] on div "que su familia no tenía problemas económicos" at bounding box center [499, 385] width 896 height 14
click at [45, 373] on input "que su familia no tenía problemas económicos que su familia no tenía problemas …" at bounding box center [41, 385] width 9 height 24
radio input "true"
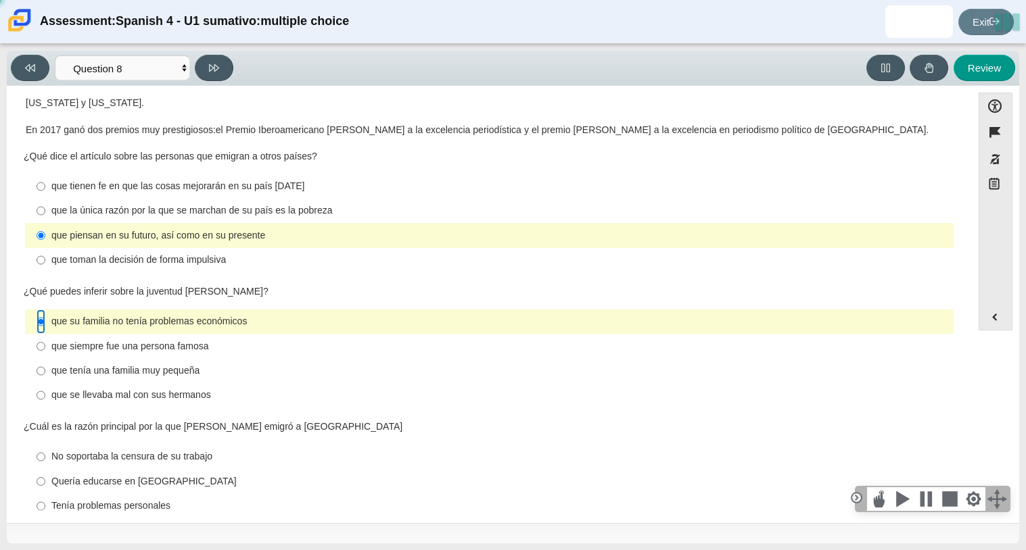
scroll to position [171, 0]
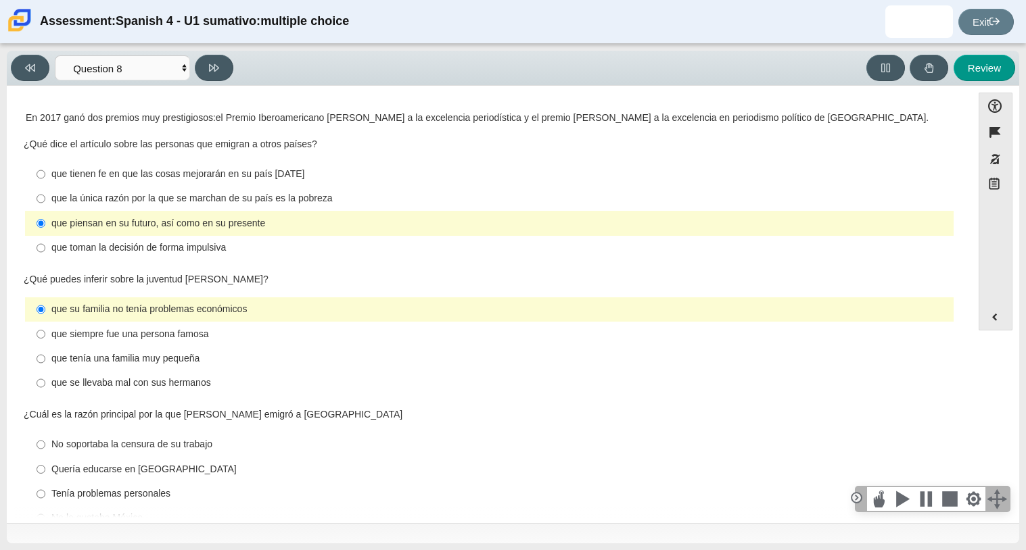
click at [177, 438] on div "No soportaba la censura de su trabajo" at bounding box center [499, 445] width 896 height 14
click at [45, 433] on input "No soportaba la censura de su trabajo No soportaba la censura de su trabajo" at bounding box center [41, 445] width 9 height 24
radio input "true"
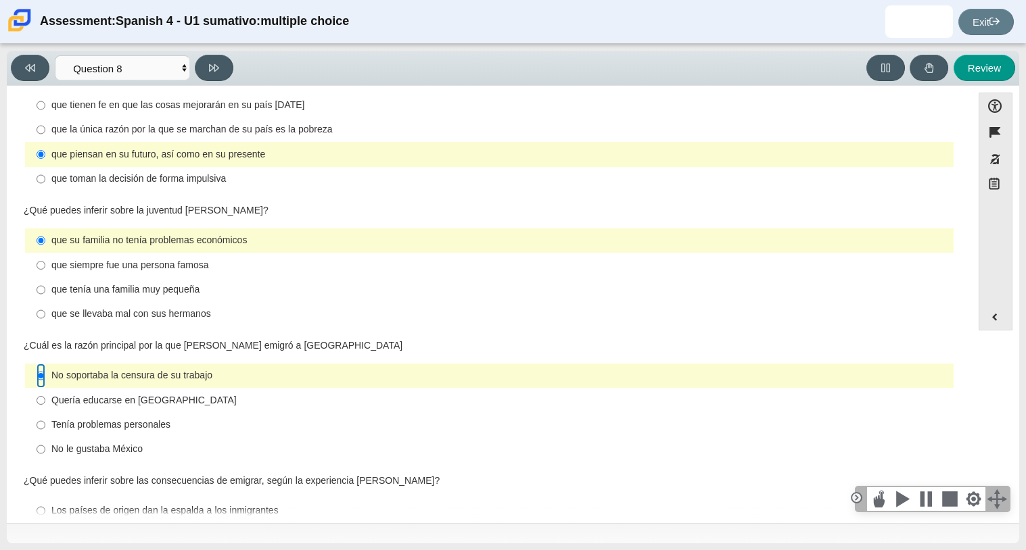
scroll to position [314, 0]
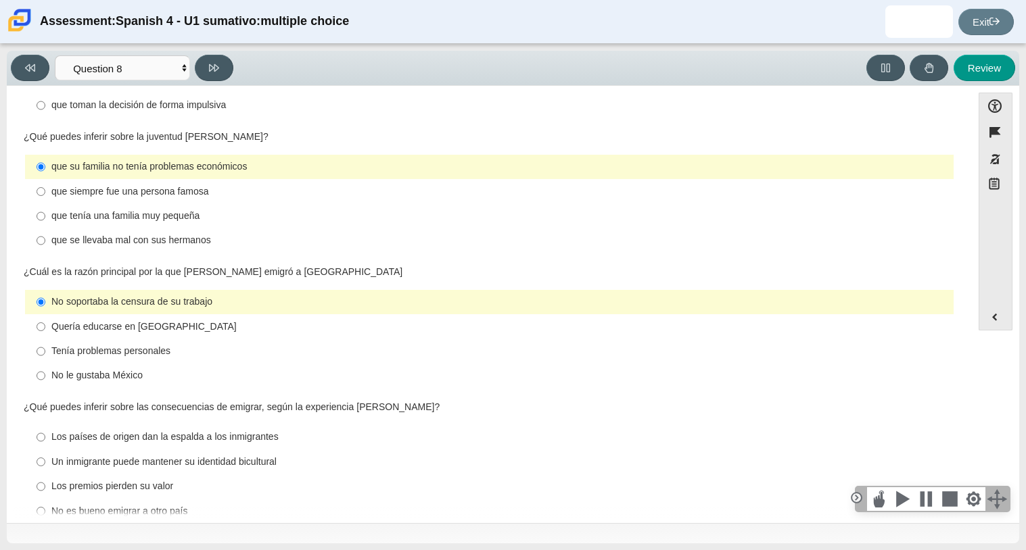
click at [120, 456] on div "Un inmigrante puede mantener su identidad bicultural" at bounding box center [499, 463] width 896 height 14
click at [45, 450] on input "Un inmigrante puede mantener su identidad bicultural Un inmigrante puede manten…" at bounding box center [41, 462] width 9 height 24
radio input "true"
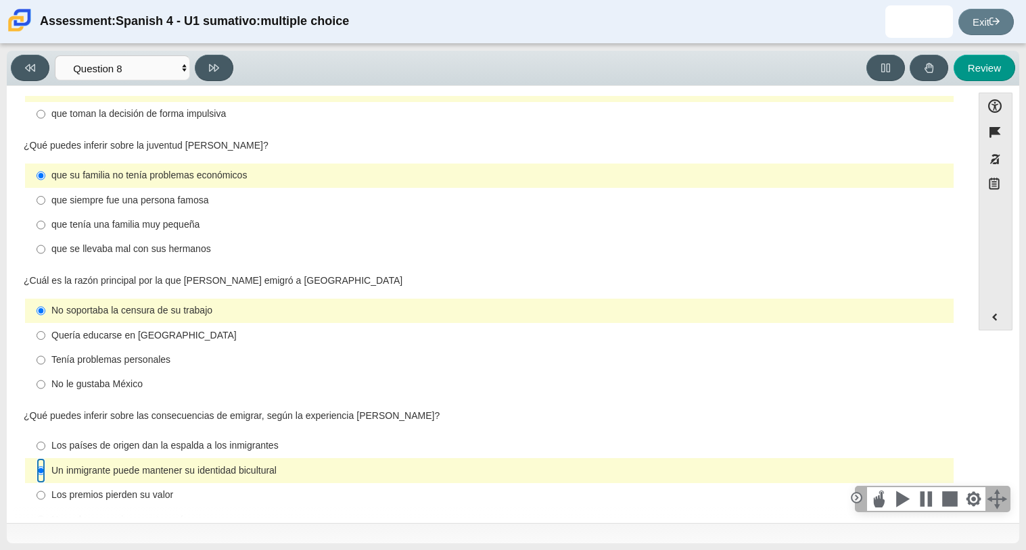
scroll to position [0, 0]
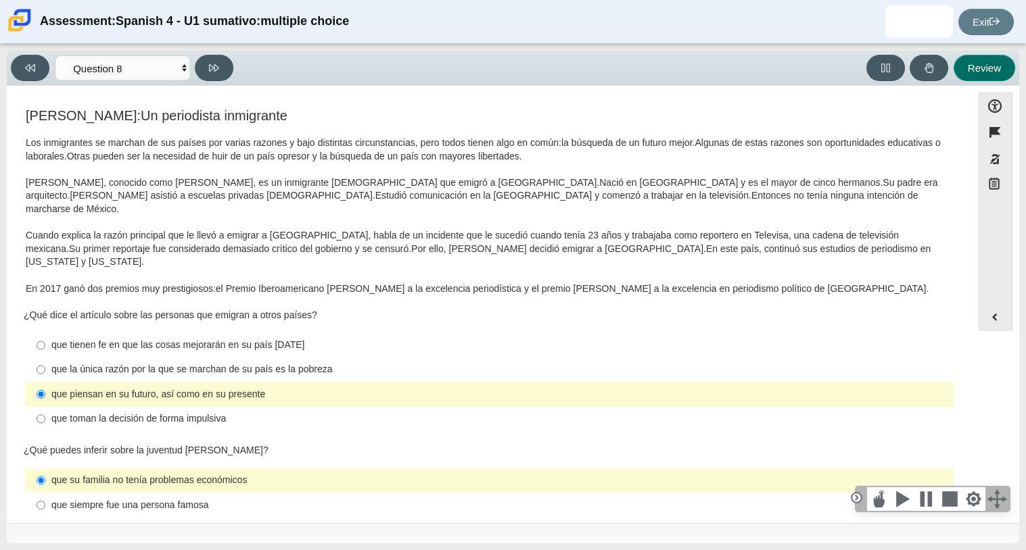
click at [992, 63] on button "Review" at bounding box center [984, 68] width 62 height 26
select select "review"
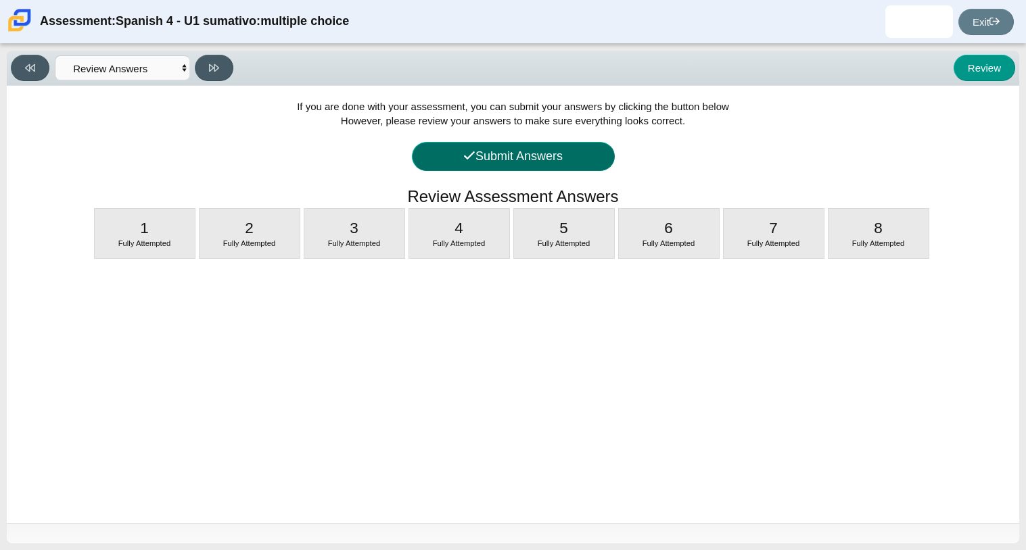
click at [583, 168] on button "Submit Answers" at bounding box center [513, 156] width 203 height 29
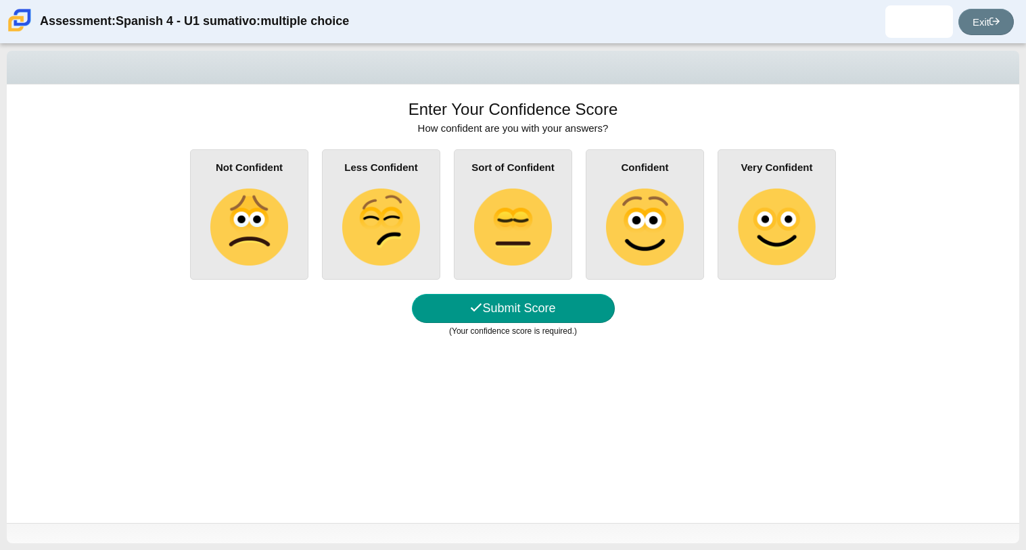
click at [633, 221] on img at bounding box center [644, 227] width 77 height 77
click at [0, 0] on input "Confident" at bounding box center [0, 0] width 0 height 0
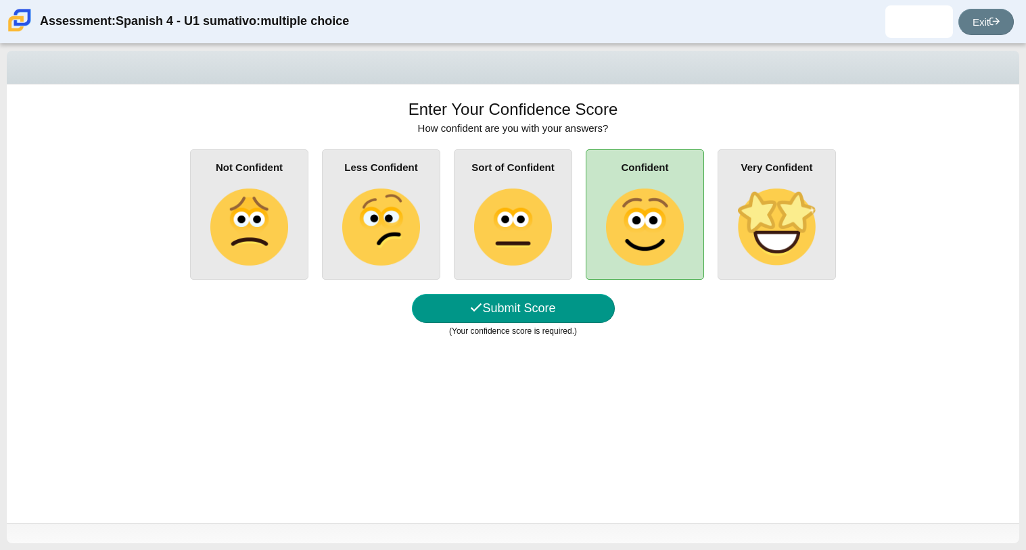
click at [552, 253] on div "Sort of Confident" at bounding box center [513, 214] width 118 height 130
click at [0, 0] on input "Sort of Confident" at bounding box center [0, 0] width 0 height 0
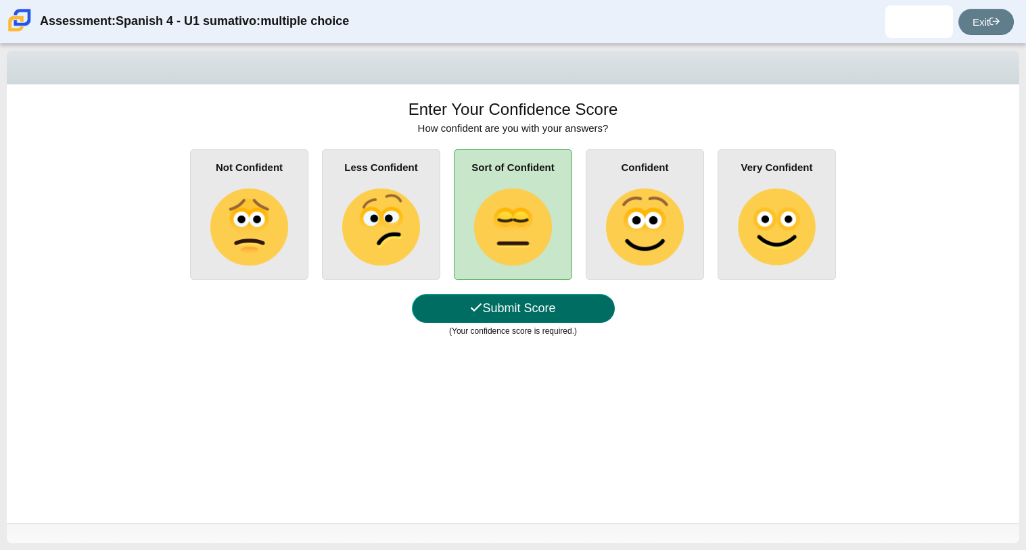
click at [529, 317] on button "Submit Score" at bounding box center [513, 308] width 203 height 29
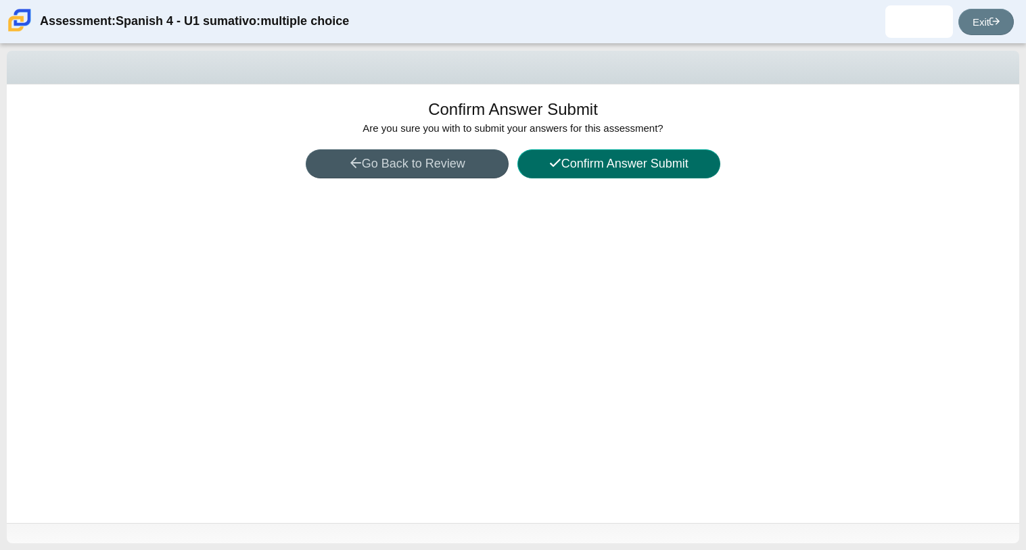
click at [681, 156] on button "Confirm Answer Submit" at bounding box center [618, 163] width 203 height 29
